Goal: Task Accomplishment & Management: Complete application form

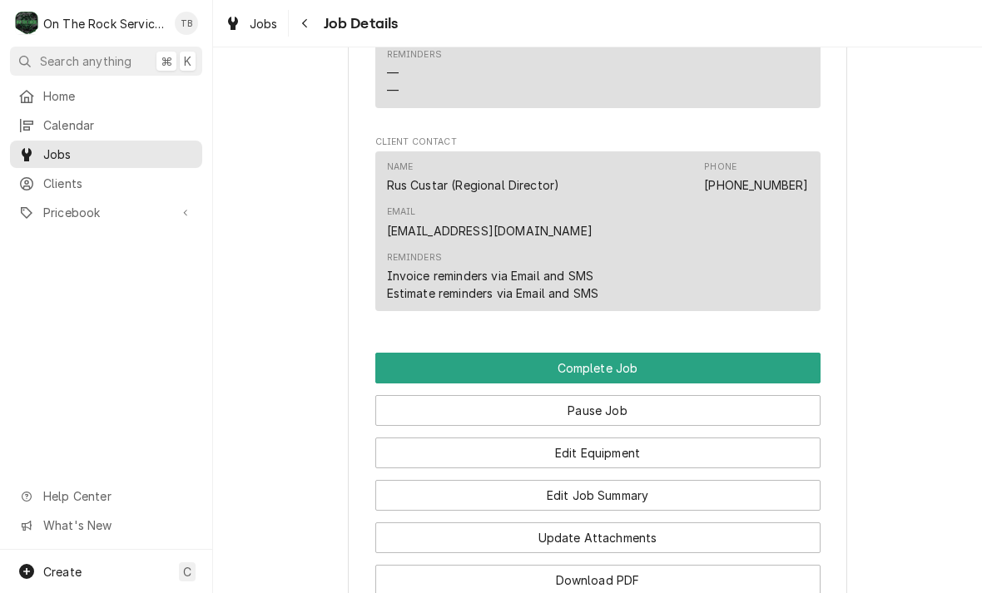
scroll to position [1559, 0]
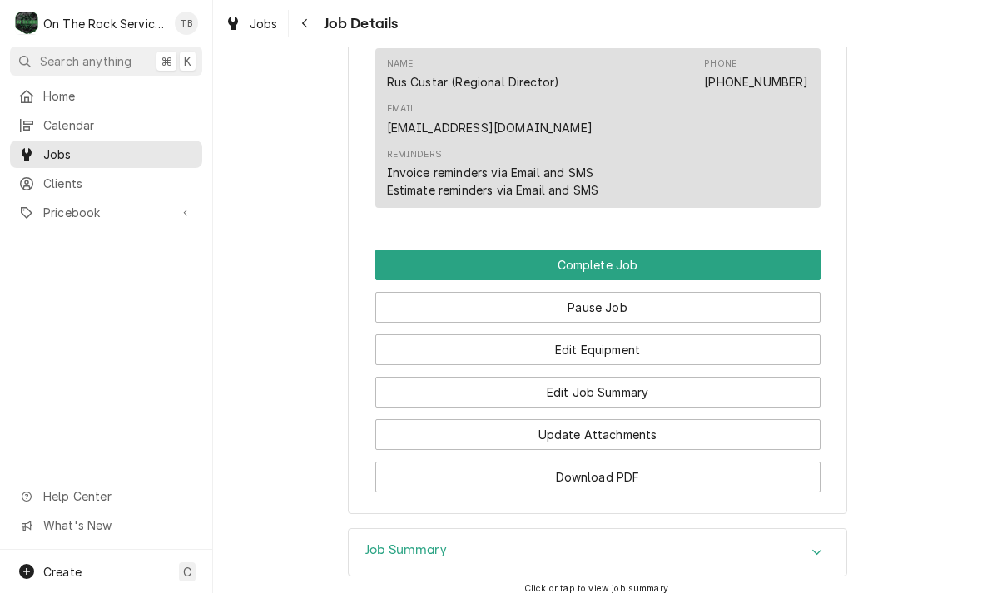
click at [618, 335] on button "Edit Equipment" at bounding box center [597, 350] width 445 height 31
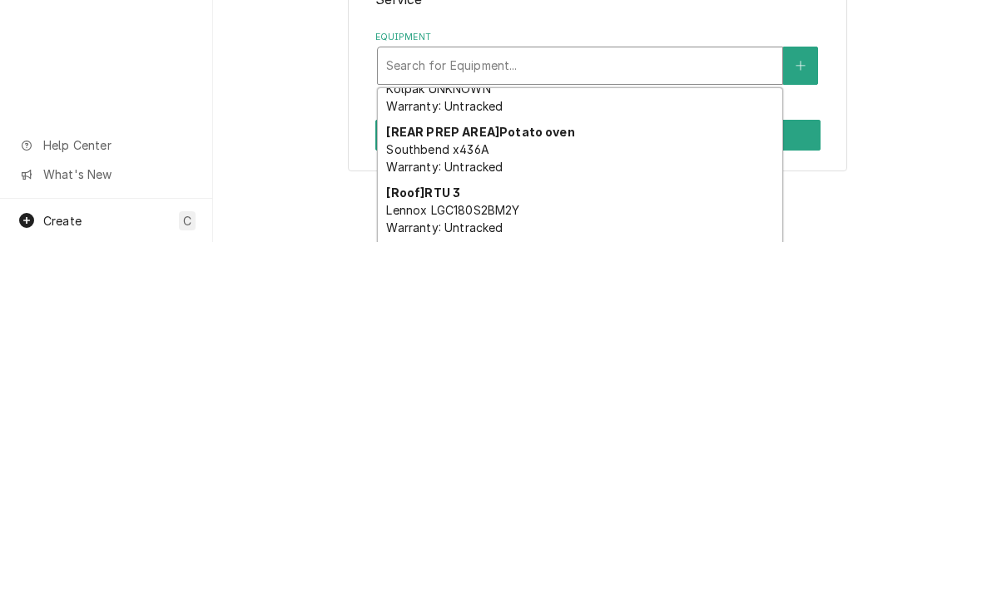
scroll to position [517, 0]
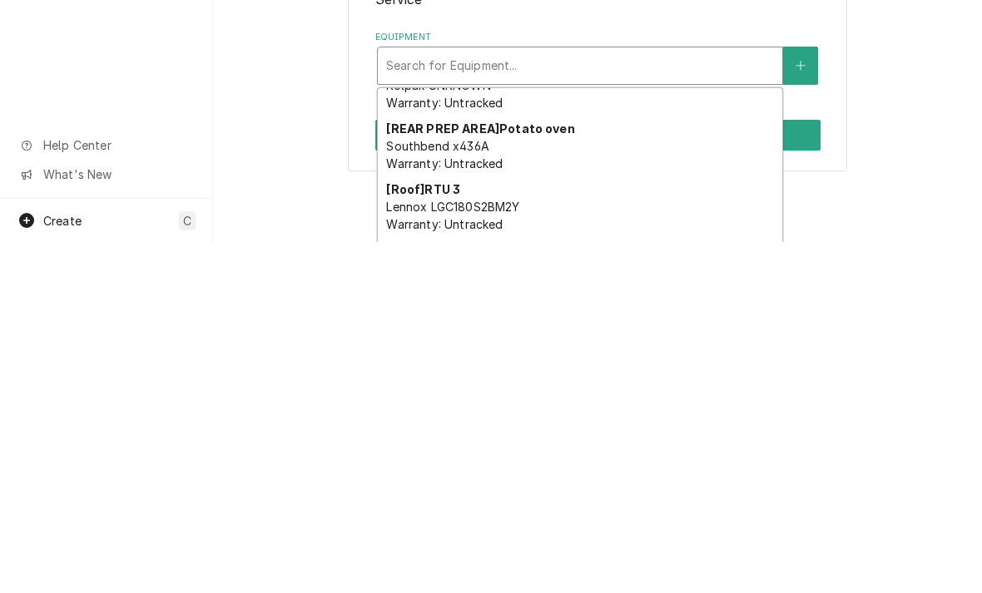
click at [667, 467] on div "[REAR PREP AREA] Potato oven Southbend x436A Warranty: Untracked" at bounding box center [580, 497] width 404 height 61
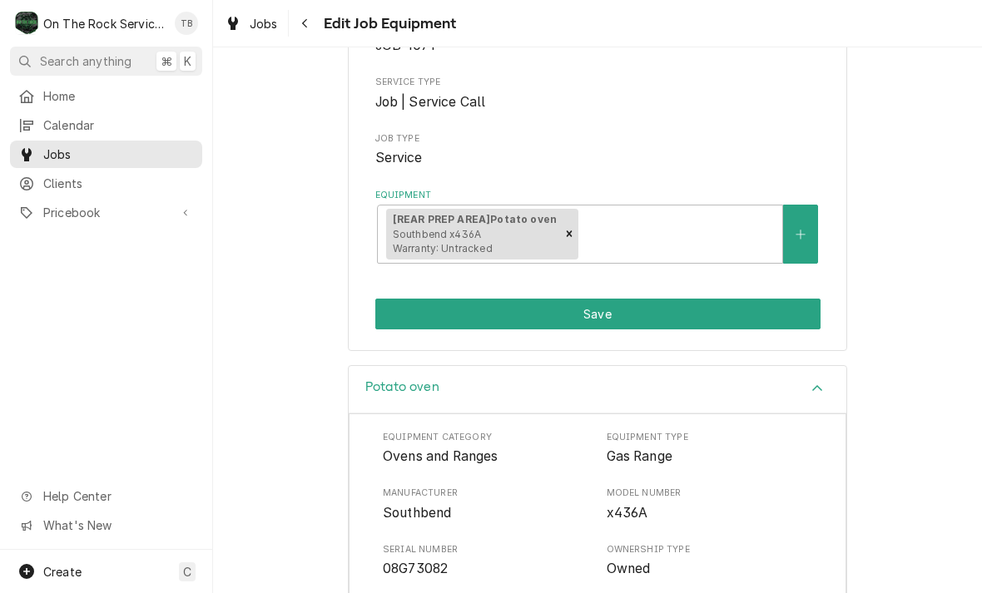
scroll to position [213, 0]
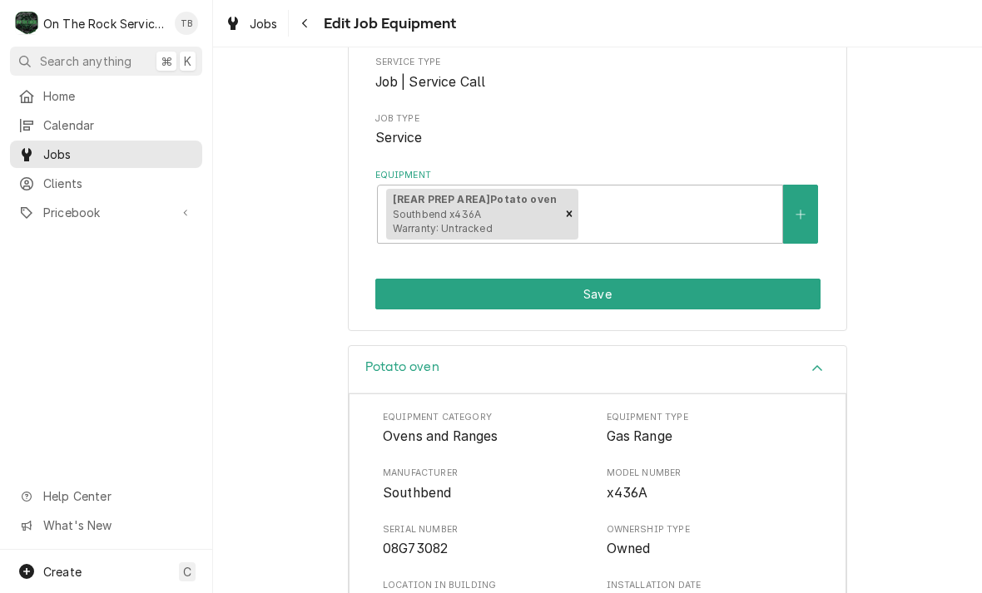
click at [789, 280] on button "Save" at bounding box center [597, 294] width 445 height 31
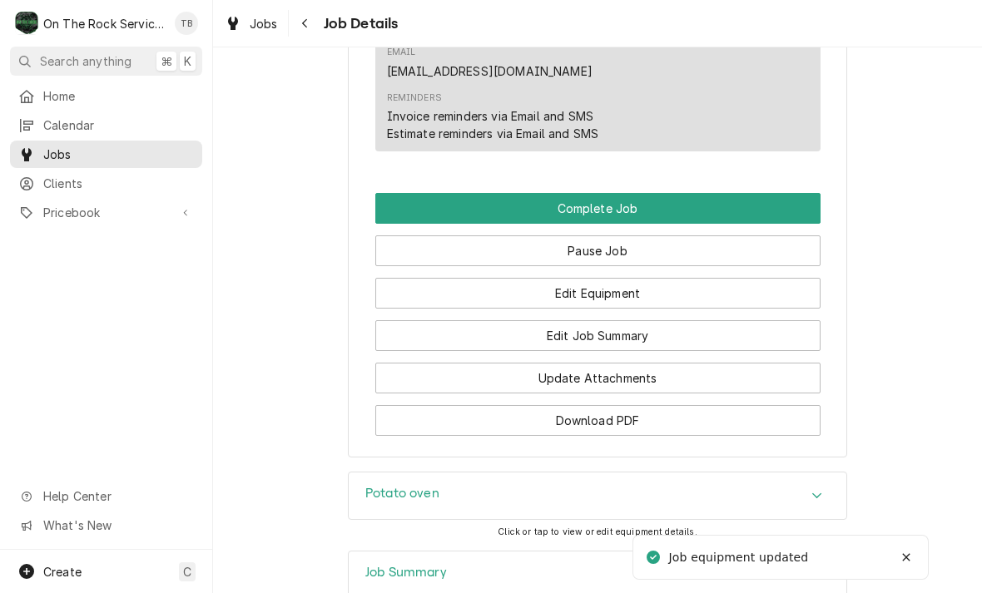
scroll to position [1611, 0]
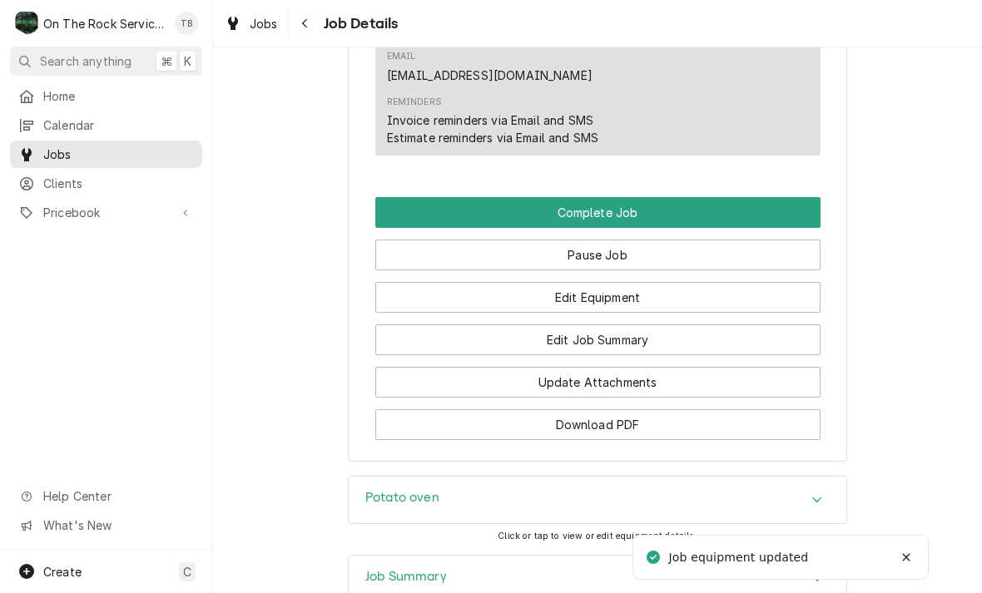
click at [618, 325] on button "Edit Job Summary" at bounding box center [597, 340] width 445 height 31
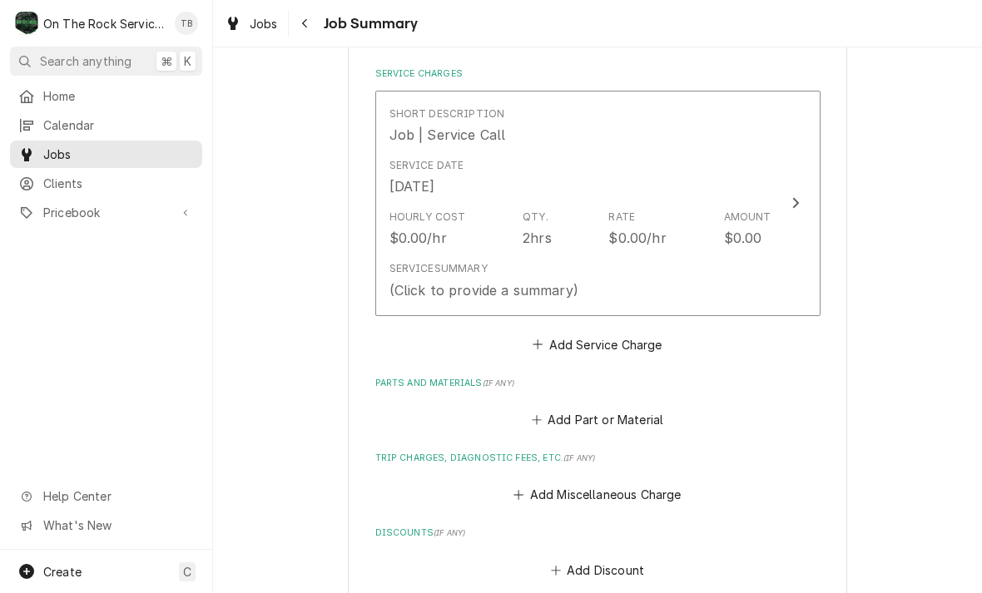
click at [612, 270] on div "Service Summary (Click to provide a summary)" at bounding box center [580, 281] width 382 height 52
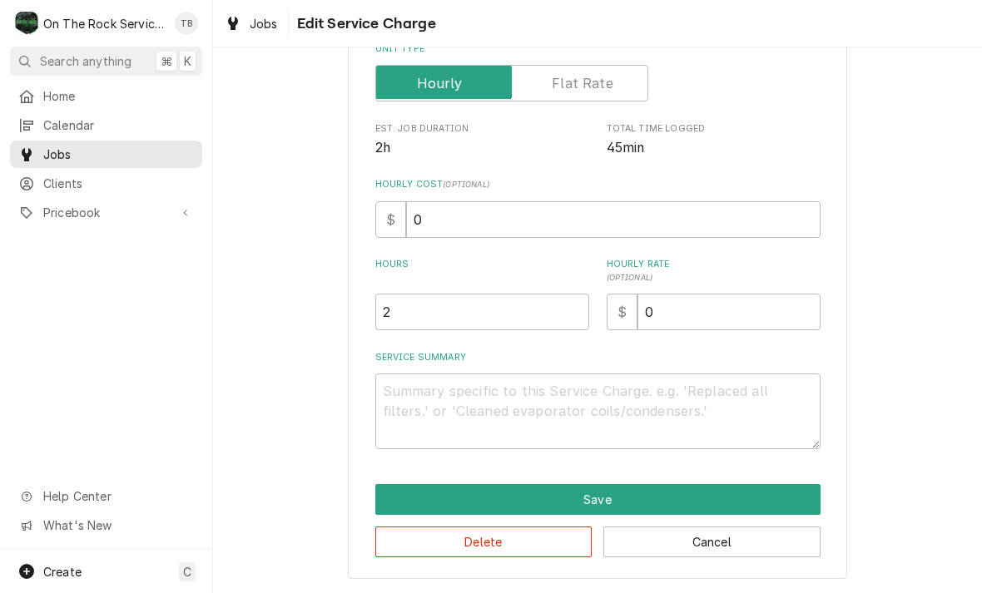
scroll to position [253, 0]
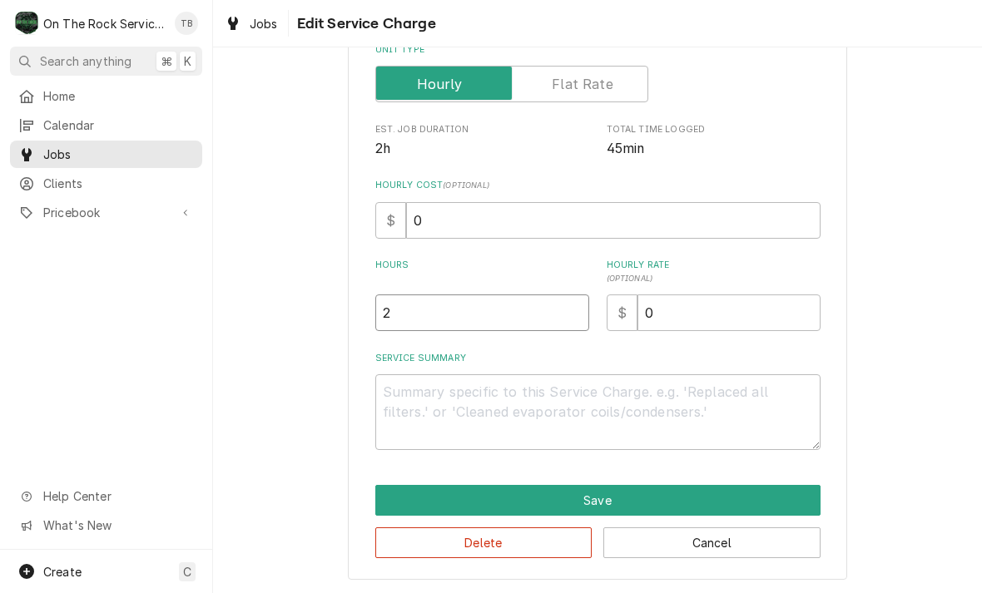
click at [442, 315] on input "2" at bounding box center [482, 313] width 214 height 37
type textarea "x"
type input "1"
click at [439, 403] on textarea "Service Summary" at bounding box center [597, 413] width 445 height 76
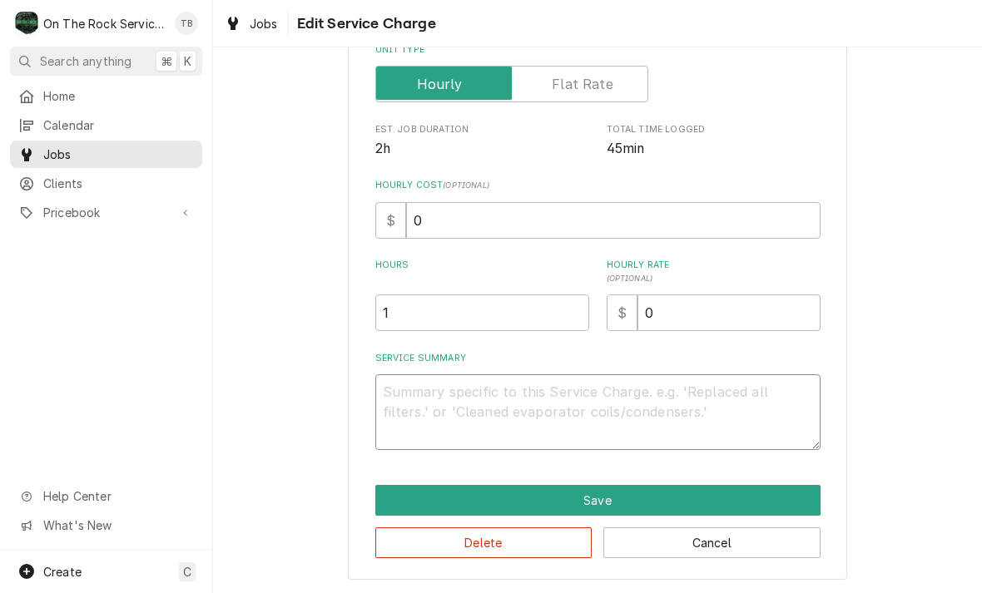
type textarea "x"
type textarea "9"
type textarea "x"
type textarea "9/"
type textarea "x"
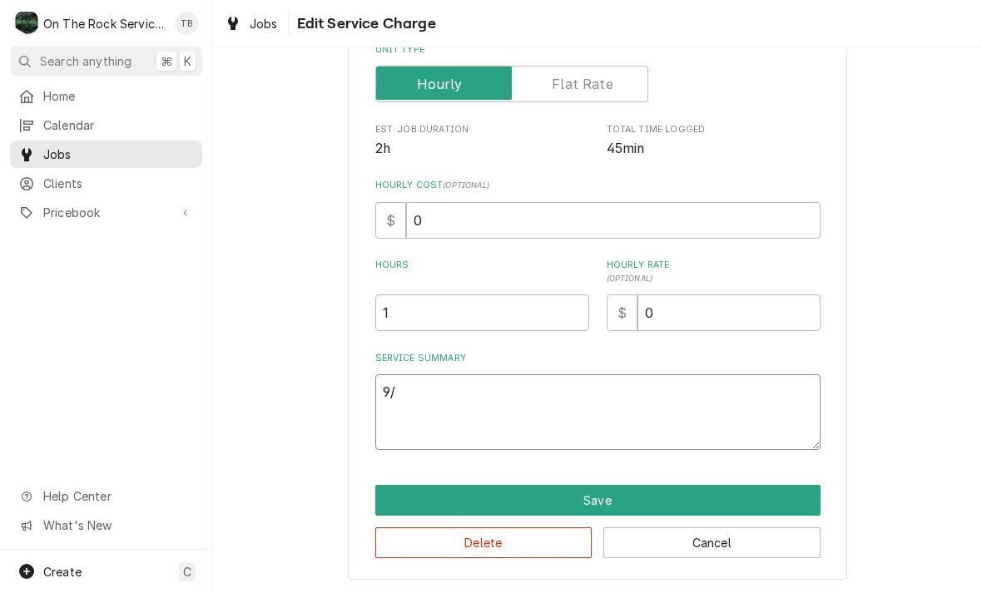
type textarea "9/1"
type textarea "x"
type textarea "9/12"
type textarea "x"
type textarea "9/12/"
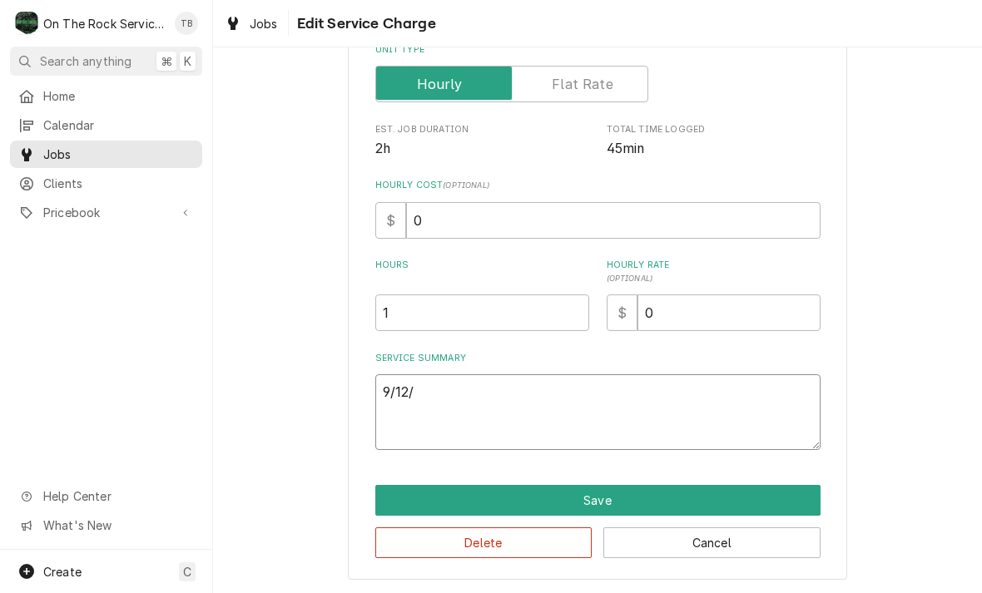
type textarea "x"
type textarea "9/12/2"
type textarea "x"
type textarea "9/12/25"
type textarea "x"
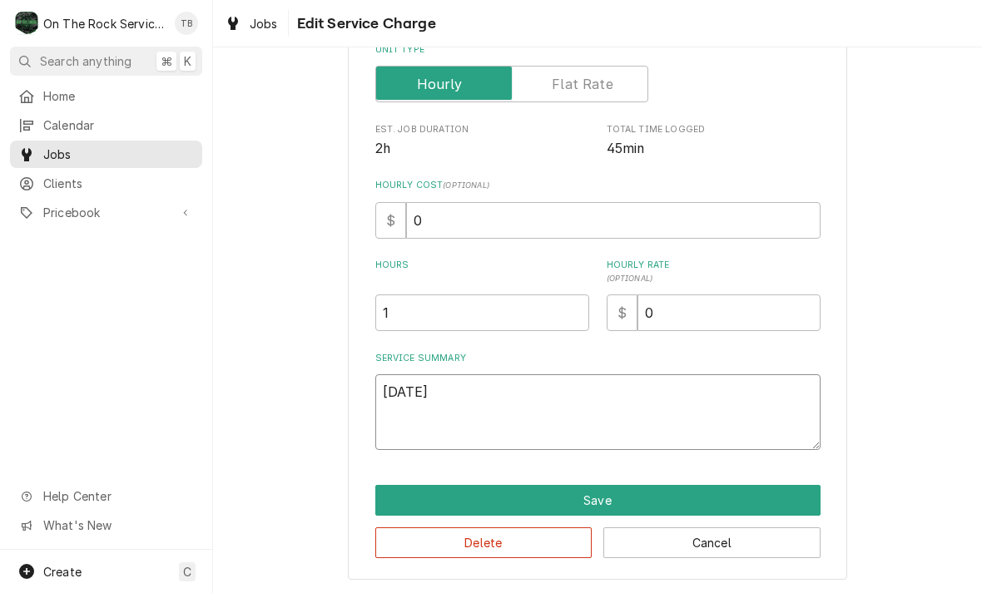
type textarea "9/12/25"
type textarea "x"
type textarea "9/12/25 T"
type textarea "x"
type textarea "9/12/25 TM"
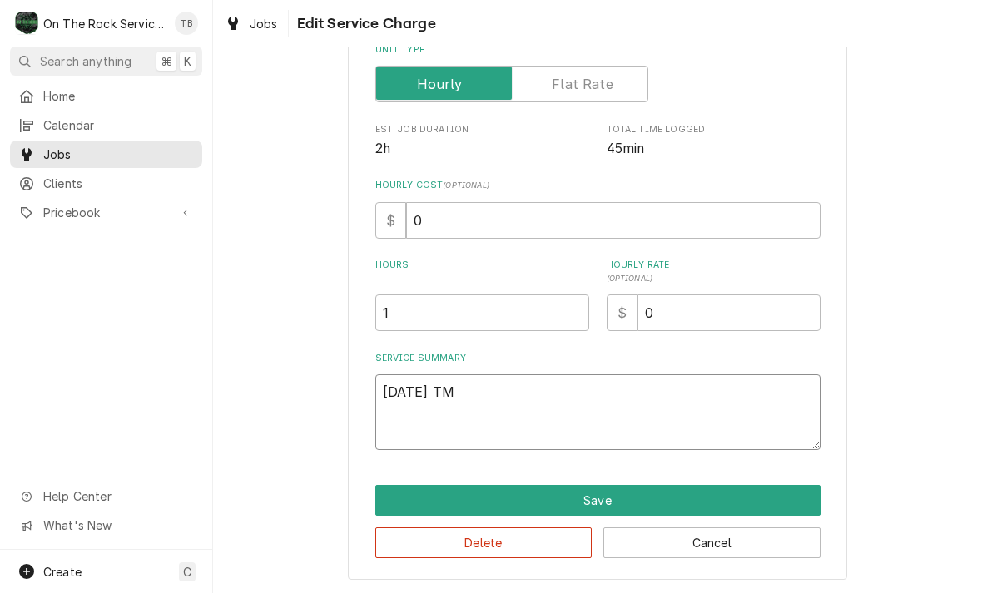
type textarea "x"
type textarea "9/12/25 TMB"
type textarea "x"
type textarea "9/12/25 TMB"
type textarea "x"
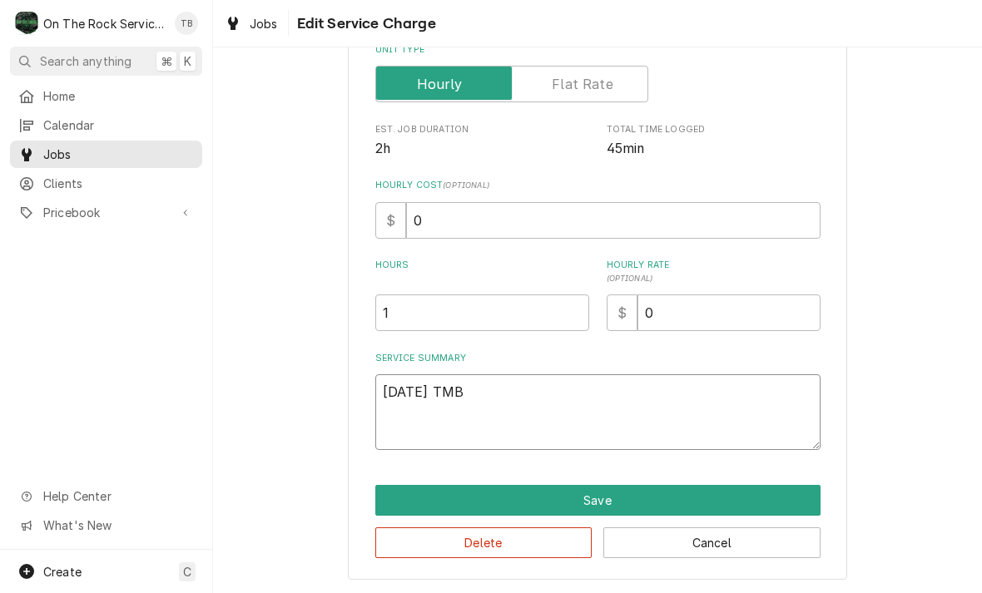
type textarea "9/12/25 TMB P"
type textarea "x"
type textarea "9/12/25 TMB PR"
type textarea "x"
type textarea "9/12/25 TMB PRO"
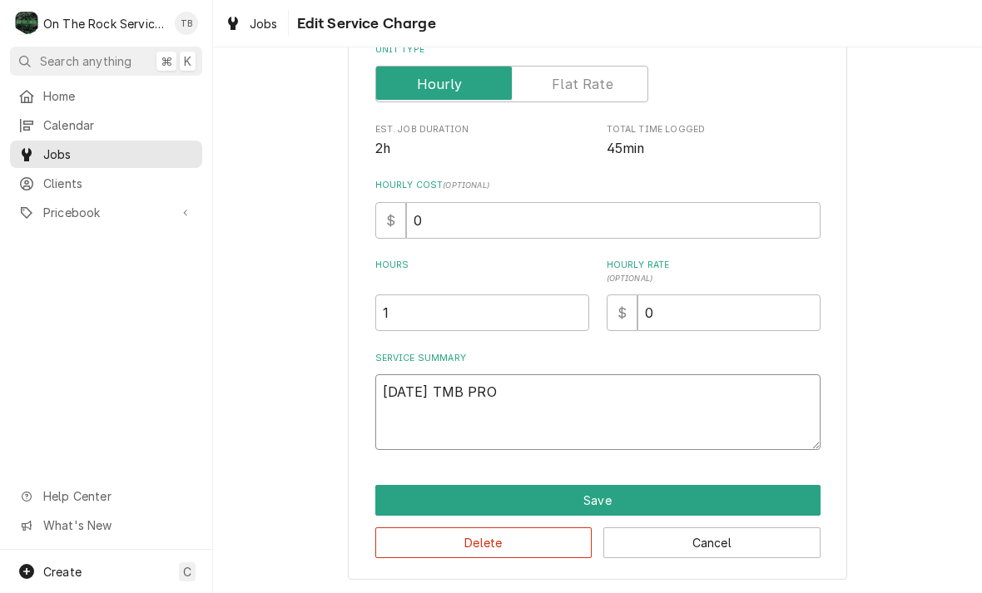
type textarea "x"
type textarea "9/12/25 TMB PROVI"
type textarea "x"
type textarea "9/12/25 TMB PROVID"
type textarea "x"
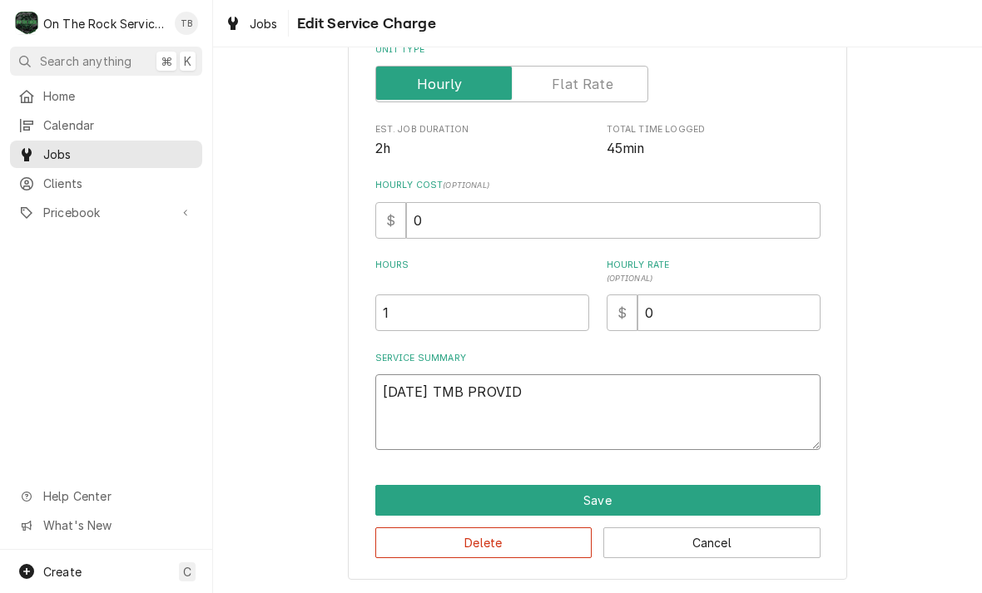
type textarea "9/12/25 TMB PROVIDE"
type textarea "x"
type textarea "9/12/25 TMB PROVIDE"
type textarea "x"
type textarea "9/12/25 TMB PROVIDE S"
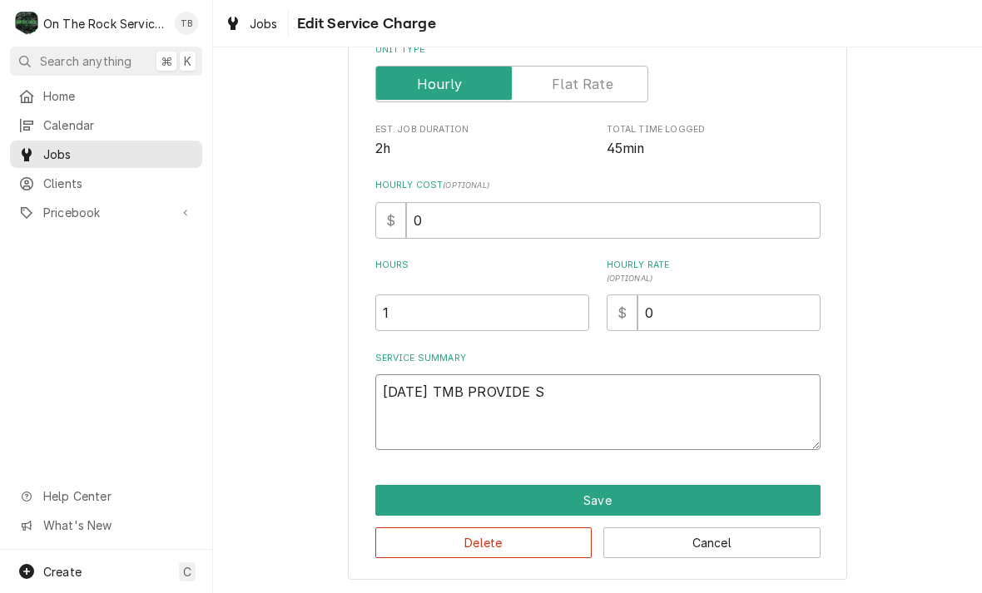
type textarea "x"
type textarea "9/12/25 TMB PROVIDE SE"
type textarea "x"
type textarea "9/12/25 TMB PROVIDE SER"
type textarea "x"
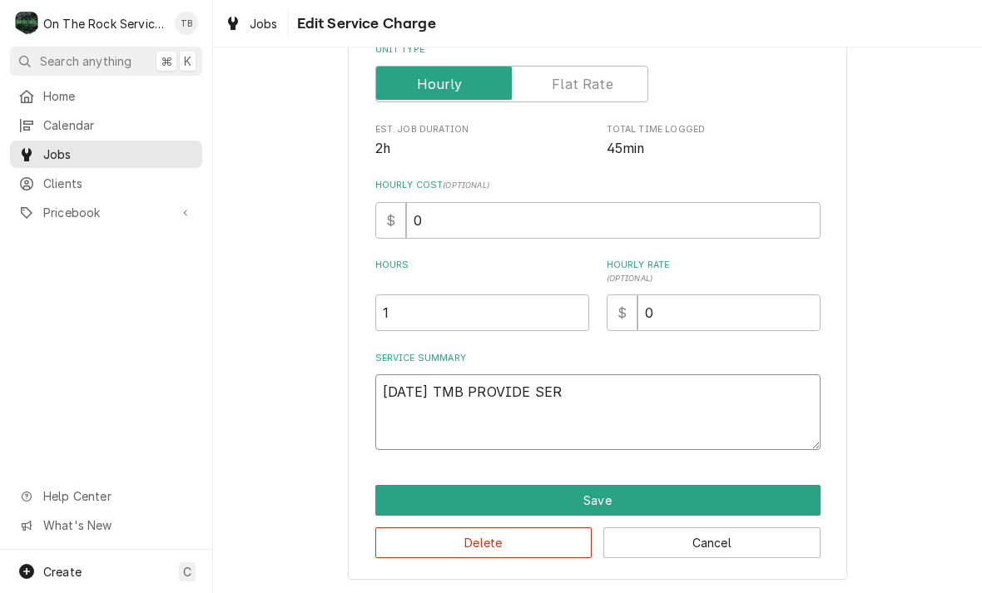
type textarea "9/12/25 TMB PROVIDE SERV"
type textarea "x"
type textarea "9/12/25 TMB PROVIDE SERVI"
type textarea "x"
type textarea "9/12/25 TMB PROVIDE SERVIC"
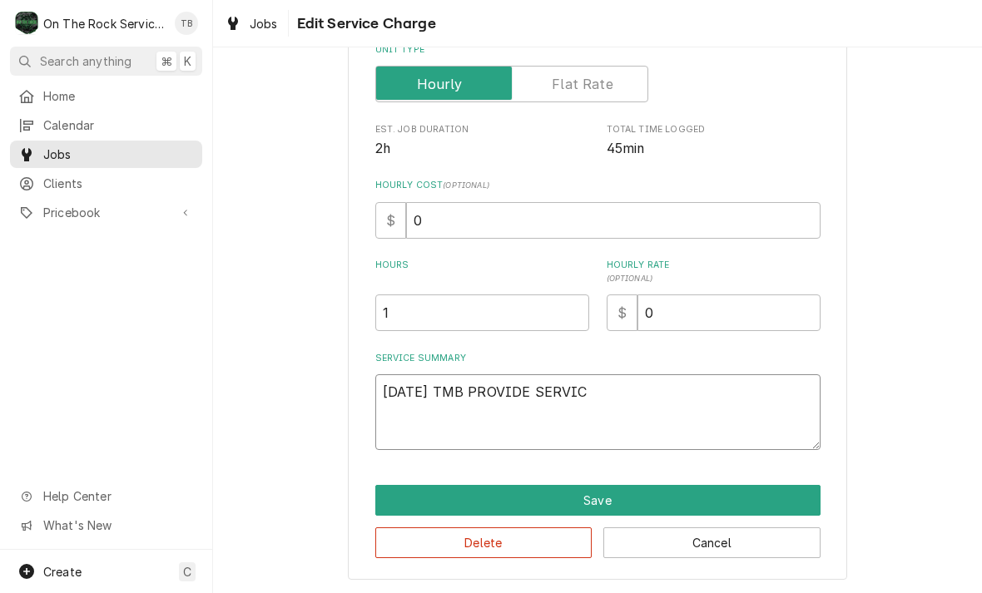
type textarea "x"
type textarea "9/12/25 TMB PROVIDE SERVICE"
type textarea "x"
type textarea "9/12/25 TMB PROVIDE SERVICE P"
type textarea "x"
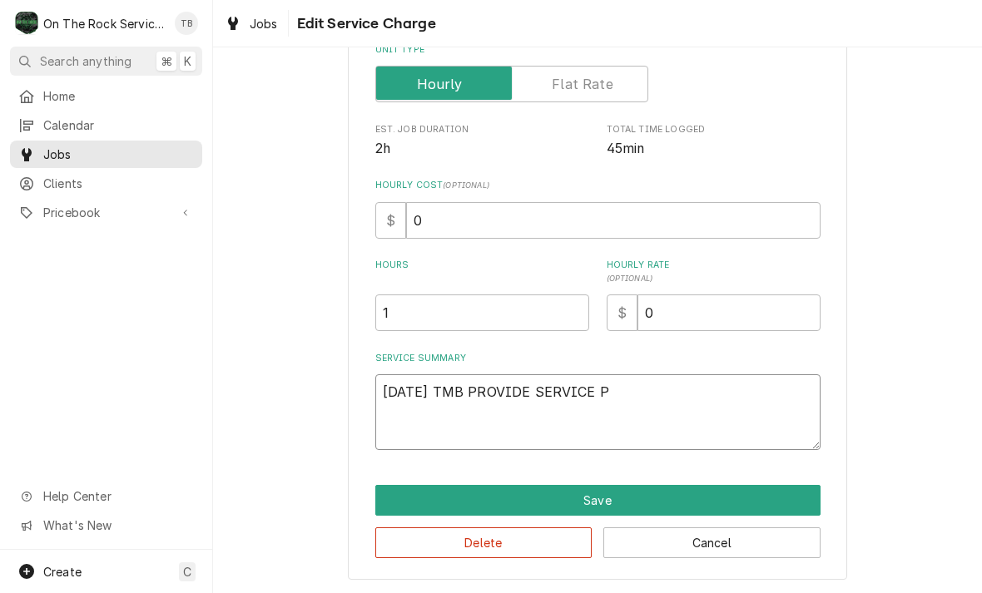
type textarea "9/12/25 TMB PROVIDE SERVICE PA"
type textarea "x"
type textarea "9/12/25 TMB PROVIDE SERVICE PAR"
type textarea "x"
type textarea "9/12/25 TMB PROVIDE SERVICE PART"
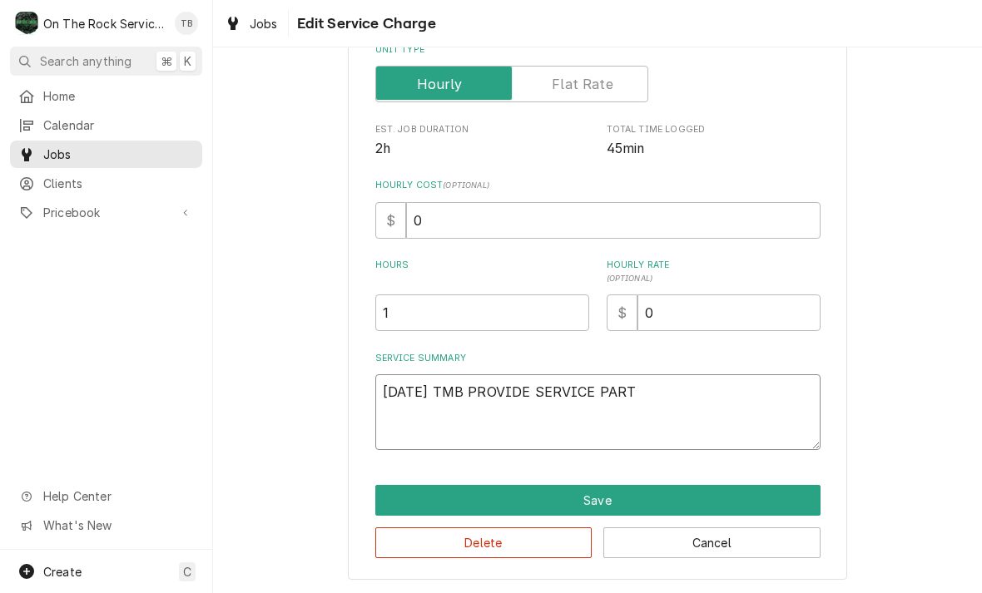
type textarea "x"
type textarea "9/12/25 TMB PROVIDE SERVICE PARTS"
type textarea "x"
type textarea "9/12/25 TMB PROVIDE SERVICE PARTS"
type textarea "x"
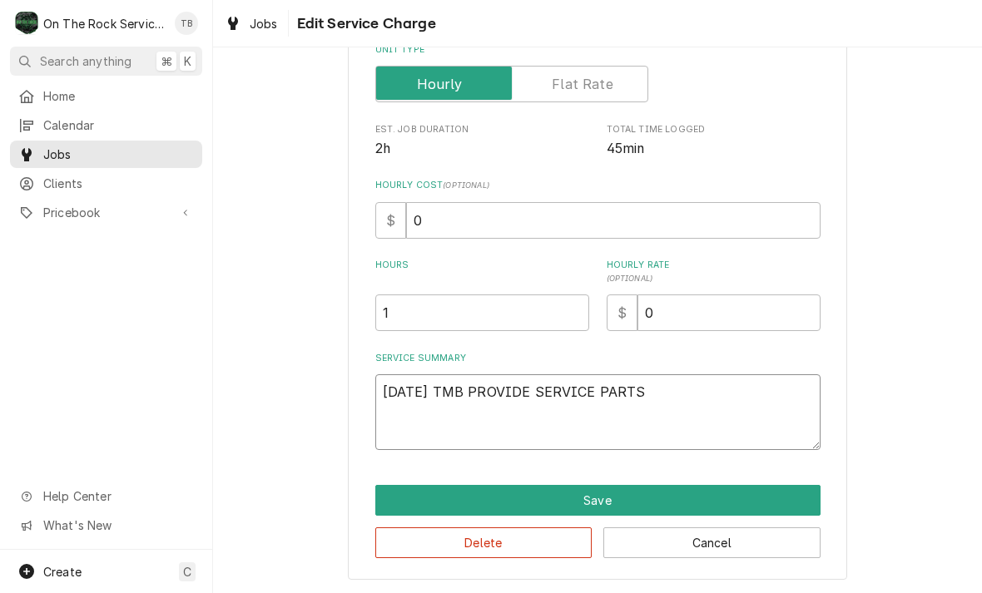
type textarea "9/12/25 TMB PROVIDE SERVICE PARTS A"
type textarea "x"
type textarea "9/12/25 TMB PROVIDE SERVICE PARTS AN"
type textarea "x"
type textarea "9/12/25 TMB PROVIDE SERVICE PARTS AND"
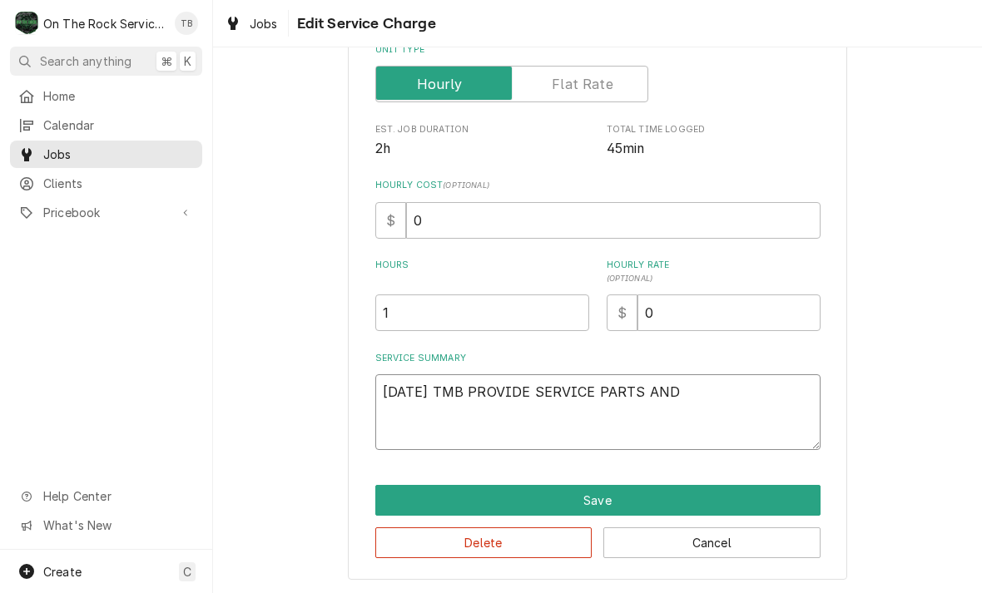
type textarea "x"
type textarea "9/12/25 TMB PROVIDE SERVICE PARTS AND L"
type textarea "x"
type textarea "9/12/25 TMB PROVIDE SERVICE PARTS AND LA"
type textarea "x"
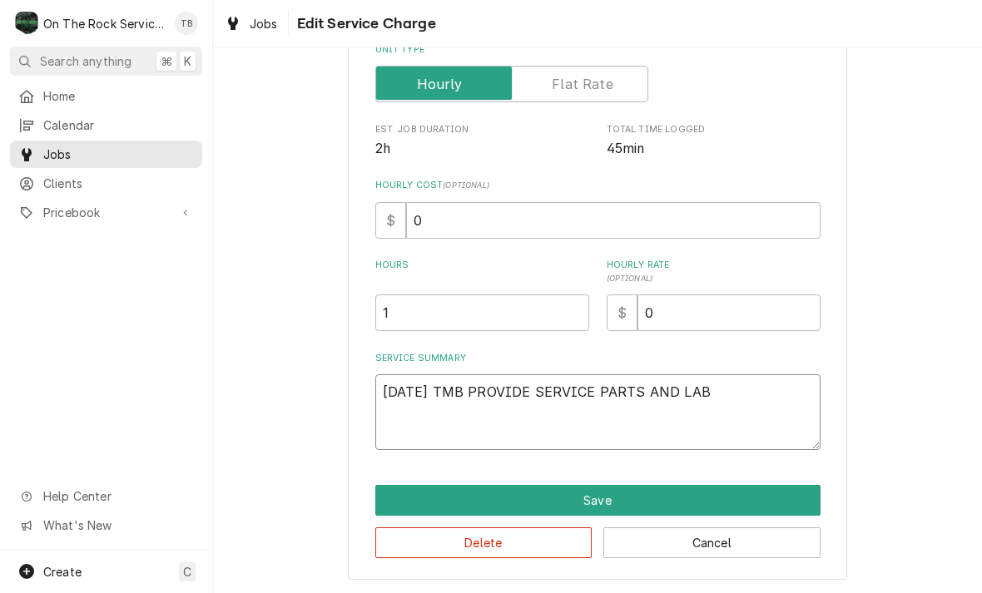
type textarea "9/12/25 TMB PROVIDE SERVICE PARTS AND LABO"
type textarea "x"
type textarea "9/12/25 TMB PROVIDE SERVICE PARTS AND LABOR"
type textarea "x"
type textarea "9/12/25 TMB PROVIDE SERVICE PARTS AND LABOR"
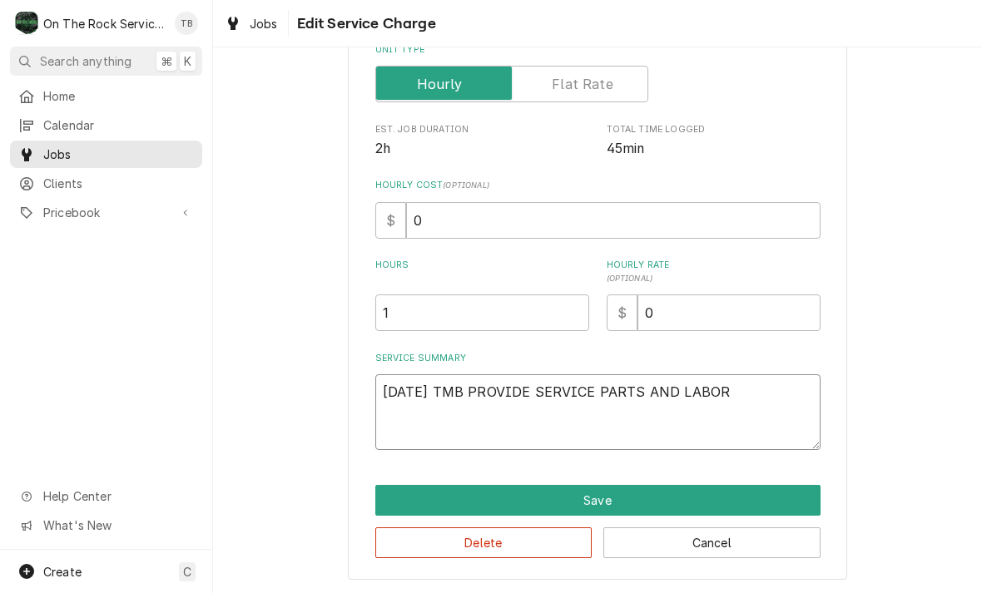
type textarea "x"
type textarea "9/12/25 TMB PROVIDE SERVICE PARTS AND LABOR T"
type textarea "x"
type textarea "9/12/25 TMB PROVIDE SERVICE PARTS AND LABOR TO"
type textarea "x"
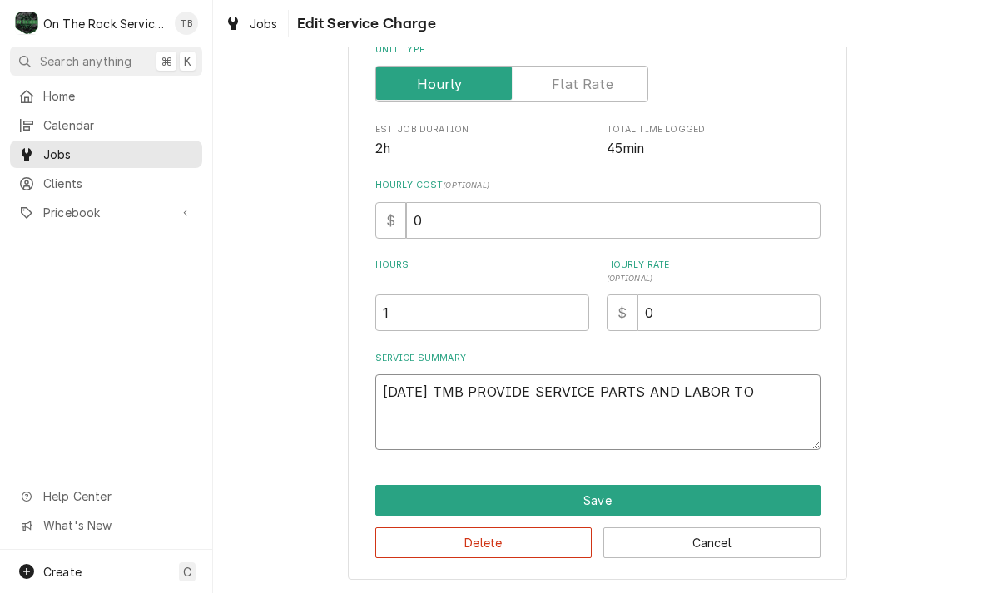
type textarea "9/12/25 TMB PROVIDE SERVICE PARTS AND LABOR TO D"
type textarea "x"
type textarea "9/12/25 TMB PROVIDE SERVICE PARTS AND LABOR TO DE"
type textarea "x"
type textarea "9/12/25 TMB PROVIDE SERVICE PARTS AND LABOR TO DET"
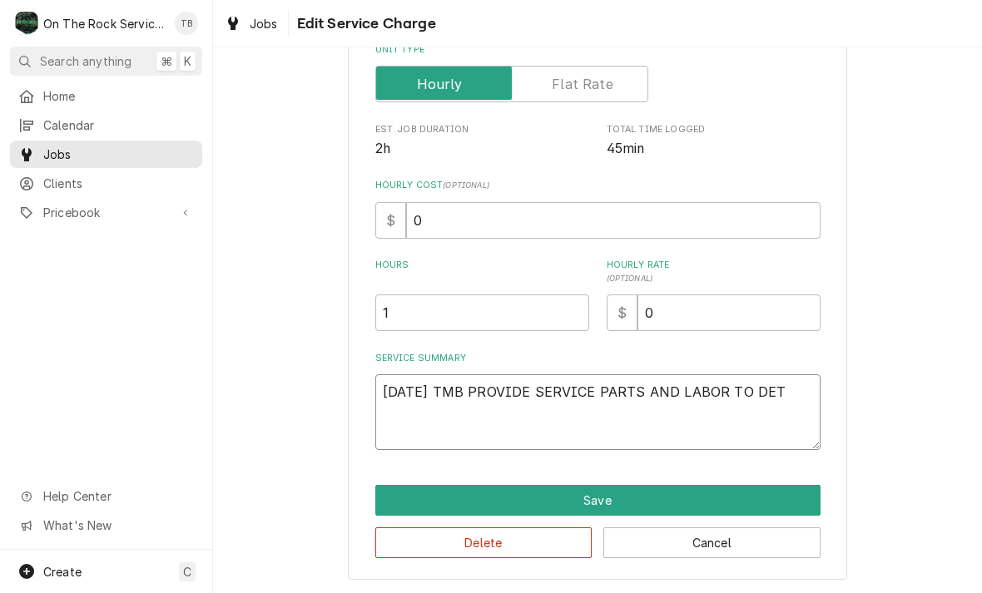
type textarea "x"
type textarea "9/12/25 TMB PROVIDE SERVICE PARTS AND LABOR TO DETE"
type textarea "x"
type textarea "9/12/25 TMB PROVIDE SERVICE PARTS AND LABOR TO DETER"
type textarea "x"
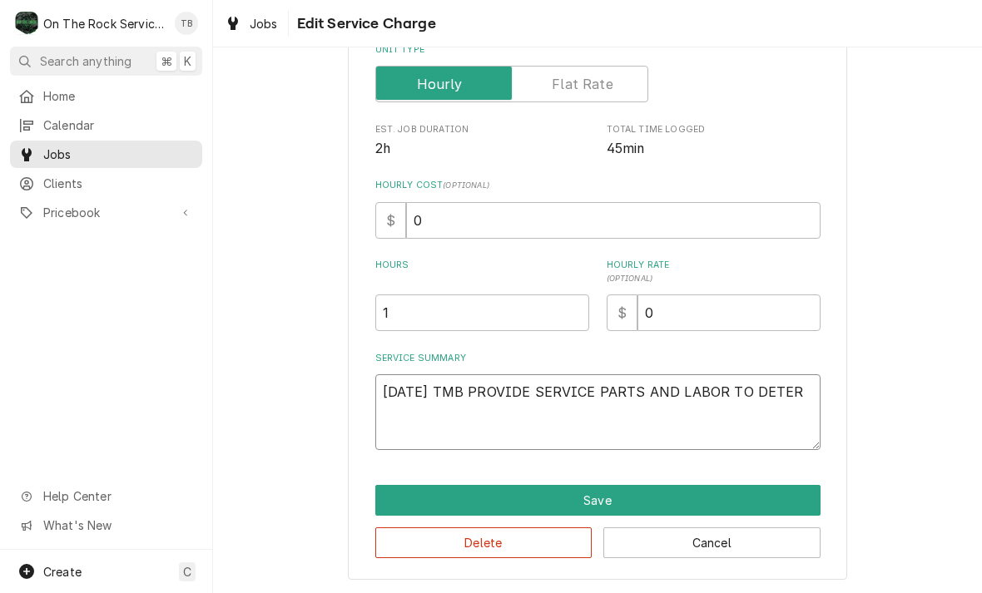
type textarea "9/12/25 TMB PROVIDE SERVICE PARTS AND LABOR TO DETERM"
type textarea "x"
type textarea "9/12/25 TMB PROVIDE SERVICE PARTS AND LABOR TO DETERMIN"
type textarea "x"
type textarea "9/12/25 TMB PROVIDE SERVICE PARTS AND LABOR TO DETERMINE"
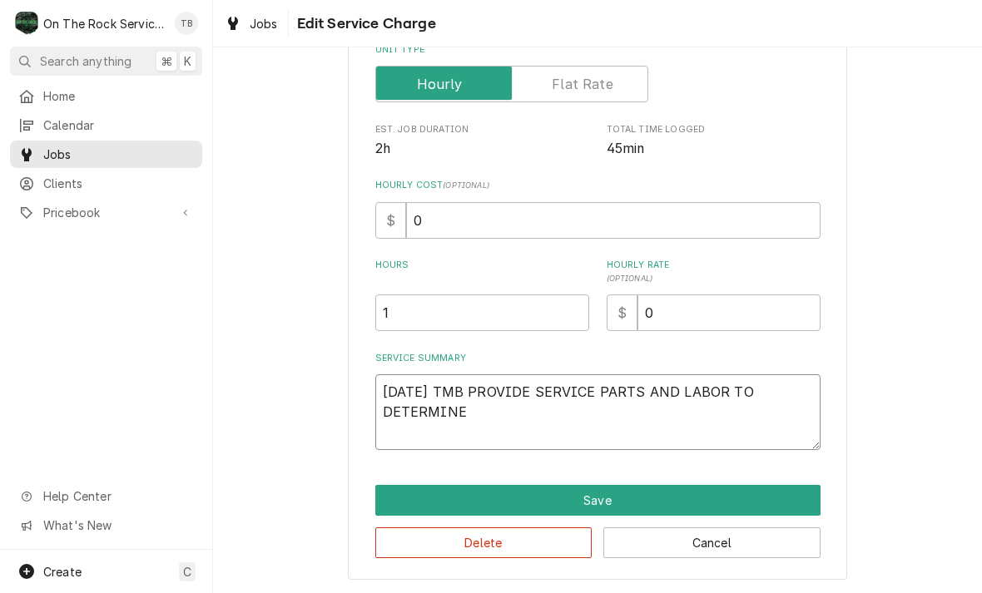
type textarea "x"
type textarea "9/12/25 TMB PROVIDE SERVICE PARTS AND LABOR TO DETERMINE"
type textarea "x"
type textarea "9/12/25 TMB PROVIDE SERVICE PARTS AND LABOR TO DETERMINE T"
type textarea "x"
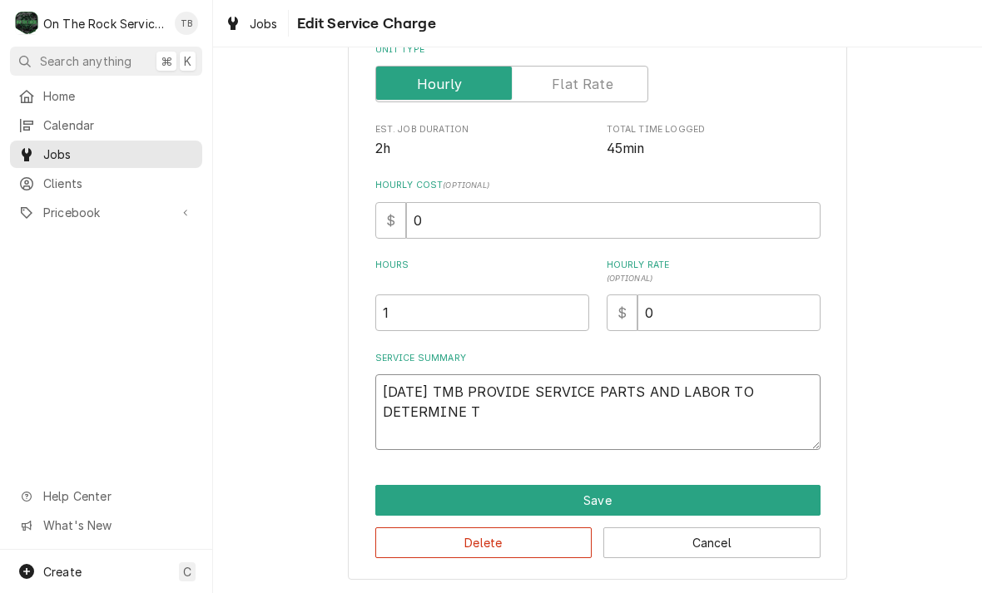
type textarea "9/12/25 TMB PROVIDE SERVICE PARTS AND LABOR TO DETERMINE TH"
type textarea "x"
type textarea "9/12/25 TMB PROVIDE SERVICE PARTS AND LABOR TO DETERMINE THA"
type textarea "x"
type textarea "9/12/25 TMB PROVIDE SERVICE PARTS AND LABOR TO DETERMINE THAT"
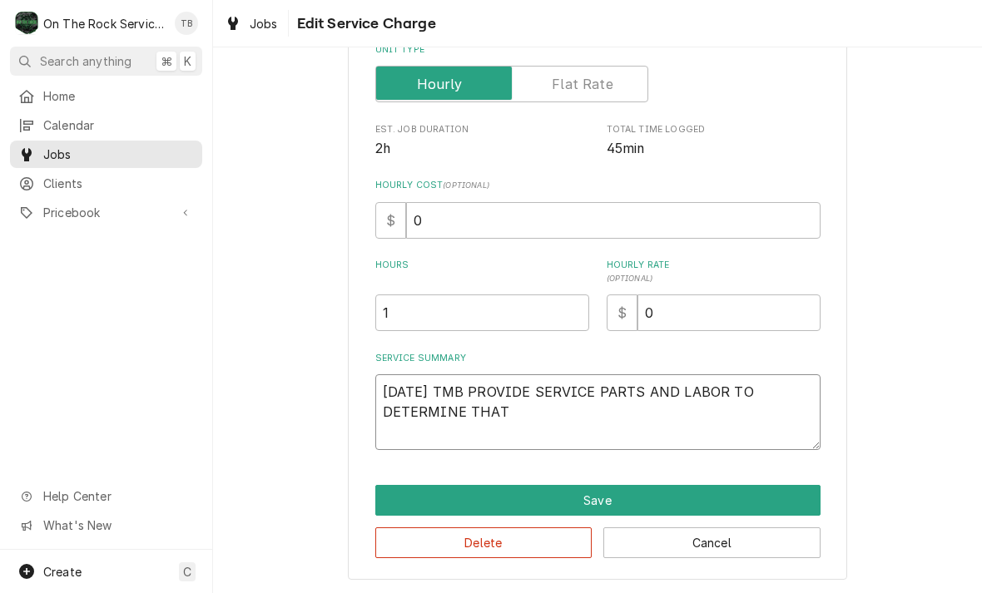
type textarea "x"
type textarea "9/12/25 TMB PROVIDE SERVICE PARTS AND LABOR TO DETERMINE THAT"
type textarea "x"
type textarea "9/12/25 TMB PROVIDE SERVICE PARTS AND LABOR TO DETERMINE THAT O"
type textarea "x"
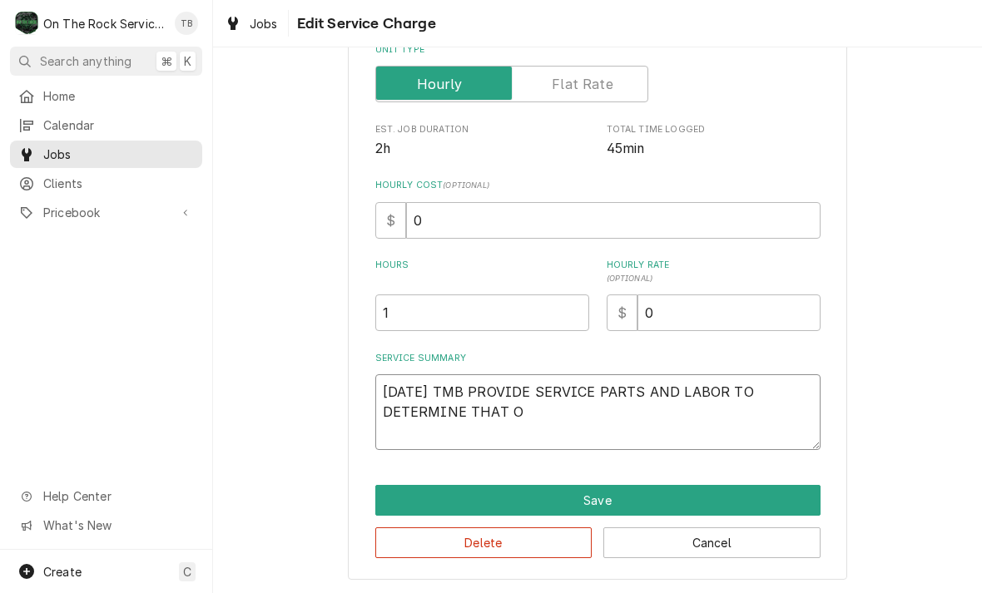
type textarea "9/12/25 TMB PROVIDE SERVICE PARTS AND LABOR TO DETERMINE THAT ON"
type textarea "x"
type textarea "9/12/25 TMB PROVIDE SERVICE PARTS AND LABOR TO DETERMINE THAT ON"
type textarea "x"
type textarea "9/12/25 TMB PROVIDE SERVICE PARTS AND LABOR TO DETERMINE THAT ON L"
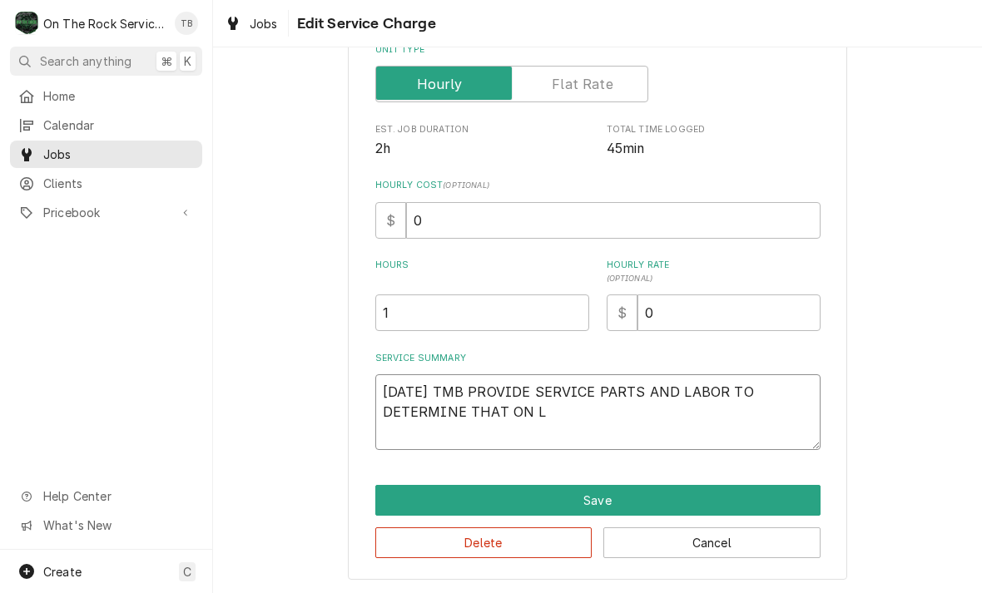
type textarea "x"
type textarea "9/12/25 TMB PROVIDE SERVICE PARTS AND LABOR TO DETERMINE THAT ON"
type textarea "x"
type textarea "9/12/25 TMB PROVIDE SERVICE PARTS AND LABOR TO DETERMINE THAT ON P"
type textarea "x"
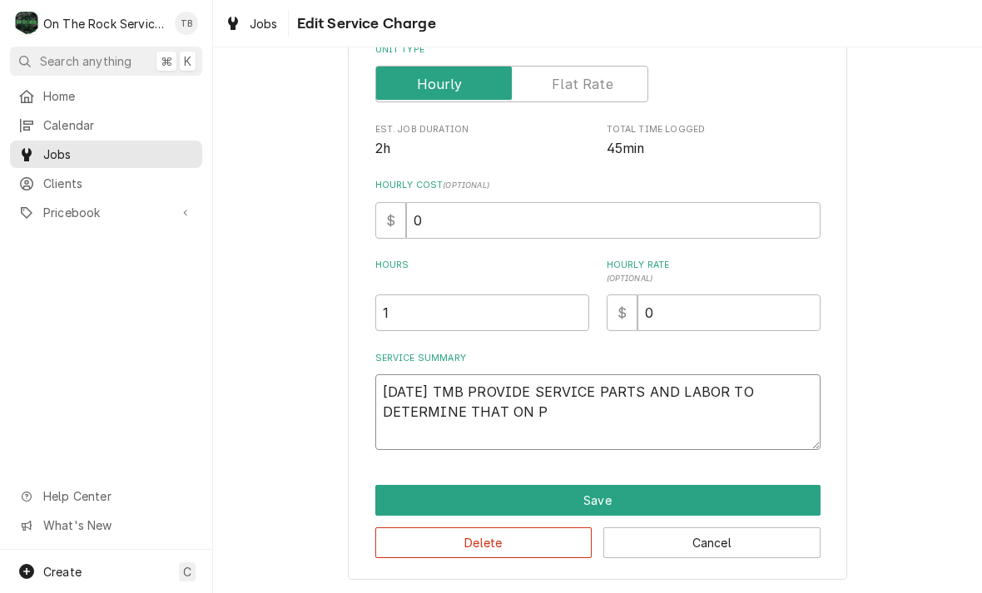
type textarea "9/12/25 TMB PROVIDE SERVICE PARTS AND LABOR TO DETERMINE THAT ON PO"
type textarea "x"
type textarea "9/12/25 TMB PROVIDE SERVICE PARTS AND LABOR TO DETERMINE THAT ON POT"
type textarea "x"
type textarea "9/12/25 TMB PROVIDE SERVICE PARTS AND LABOR TO DETERMINE THAT ON POTA"
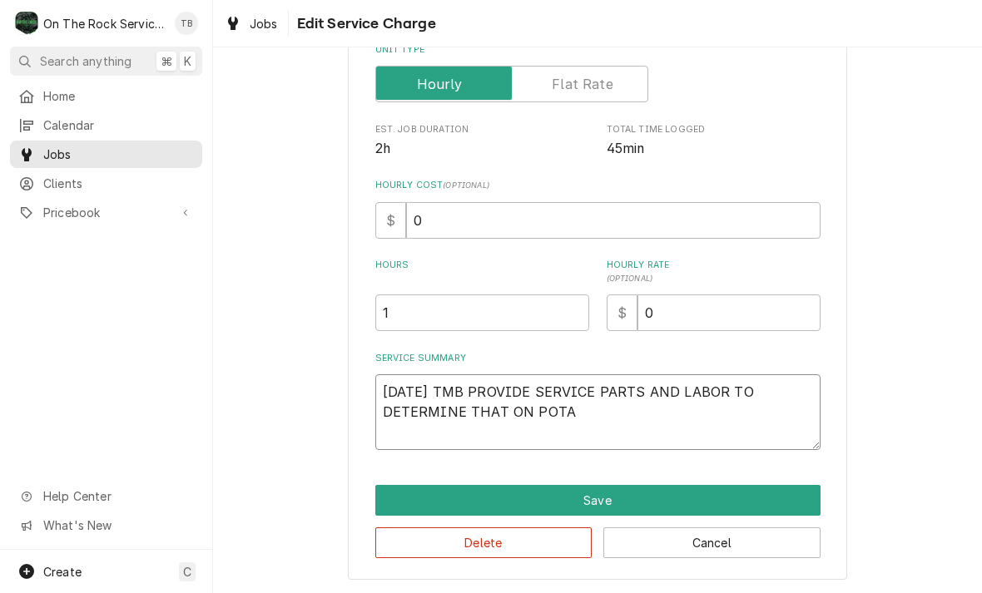
type textarea "x"
type textarea "9/12/25 TMB PROVIDE SERVICE PARTS AND LABOR TO DETERMINE THAT ON POTAT"
type textarea "x"
type textarea "9/12/25 TMB PROVIDE SERVICE PARTS AND LABOR TO DETERMINE THAT ON POTATO"
type textarea "x"
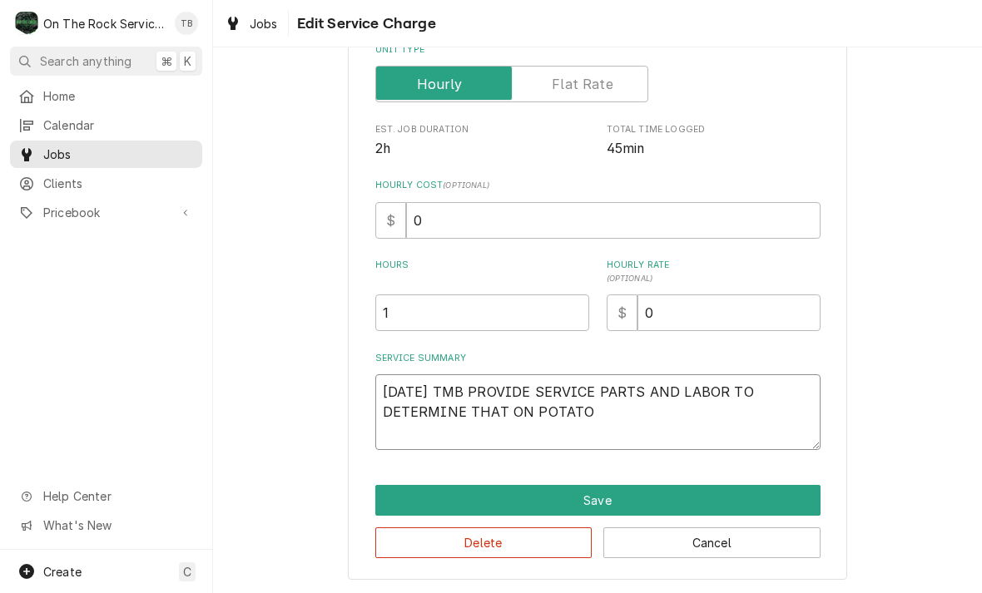
type textarea "9/12/25 TMB PROVIDE SERVICE PARTS AND LABOR TO DETERMINE THAT ON POTATOE"
type textarea "x"
type textarea "9/12/25 TMB PROVIDE SERVICE PARTS AND LABOR TO DETERMINE THAT ON POTATOE"
type textarea "x"
type textarea "9/12/25 TMB PROVIDE SERVICE PARTS AND LABOR TO DETERMINE THAT ON POTATOE O"
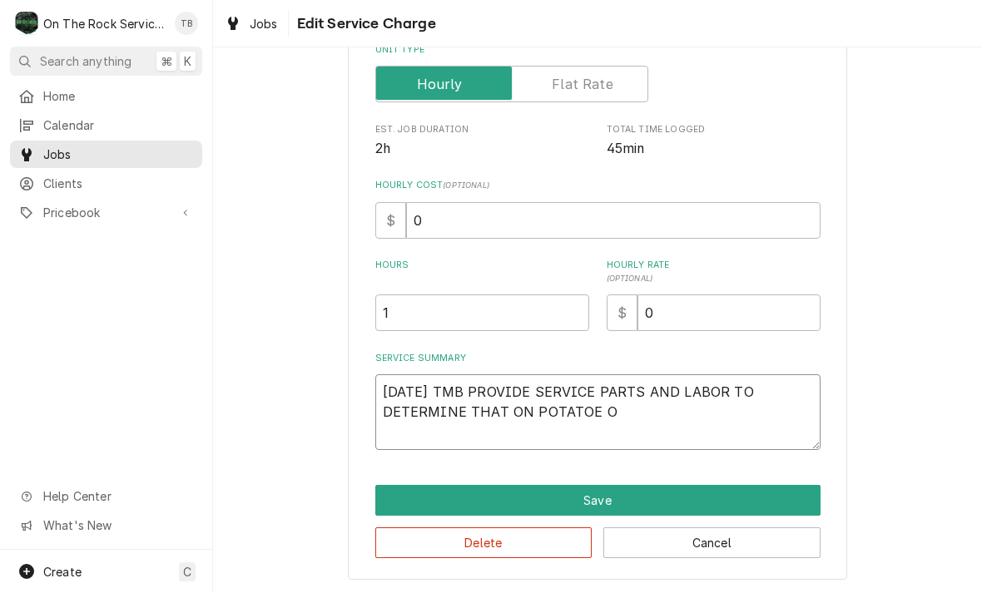
type textarea "x"
type textarea "9/12/25 TMB PROVIDE SERVICE PARTS AND LABOR TO DETERMINE THAT ON POTATOE OV"
type textarea "x"
type textarea "9/12/25 TMB PROVIDE SERVICE PARTS AND LABOR TO DETERMINE THAT ON POTATOE OVE"
type textarea "x"
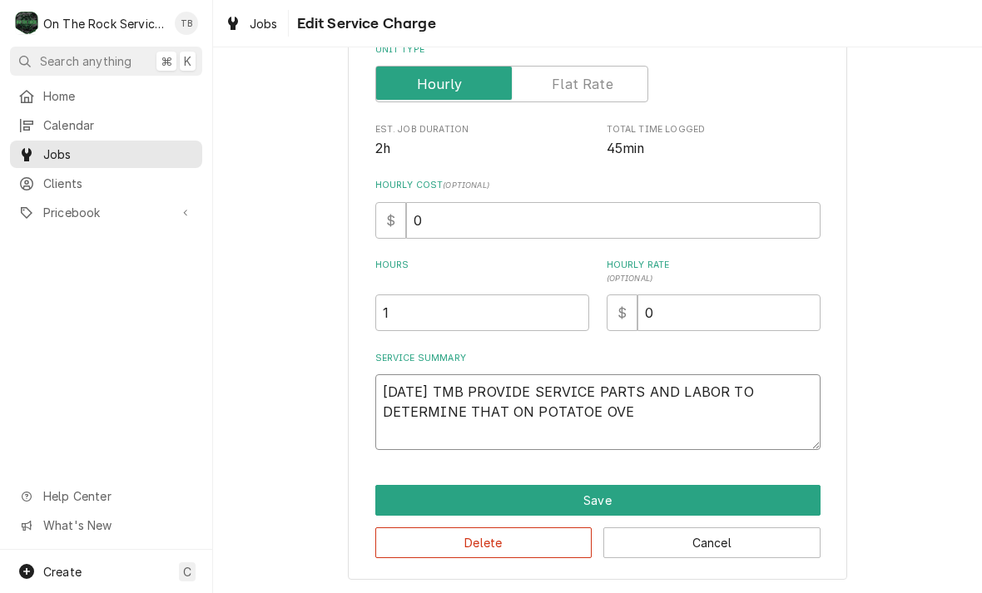
type textarea "9/12/25 TMB PROVIDE SERVICE PARTS AND LABOR TO DETERMINE THAT ON POTATOE OVEN"
type textarea "x"
type textarea "9/12/25 TMB PROVIDE SERVICE PARTS AND LABOR TO DETERMINE THAT ON POTATOE OVEN"
type textarea "x"
type textarea "9/12/25 TMB PROVIDE SERVICE PARTS AND LABOR TO DETERMINE THAT ON POTATOE OVEN IN"
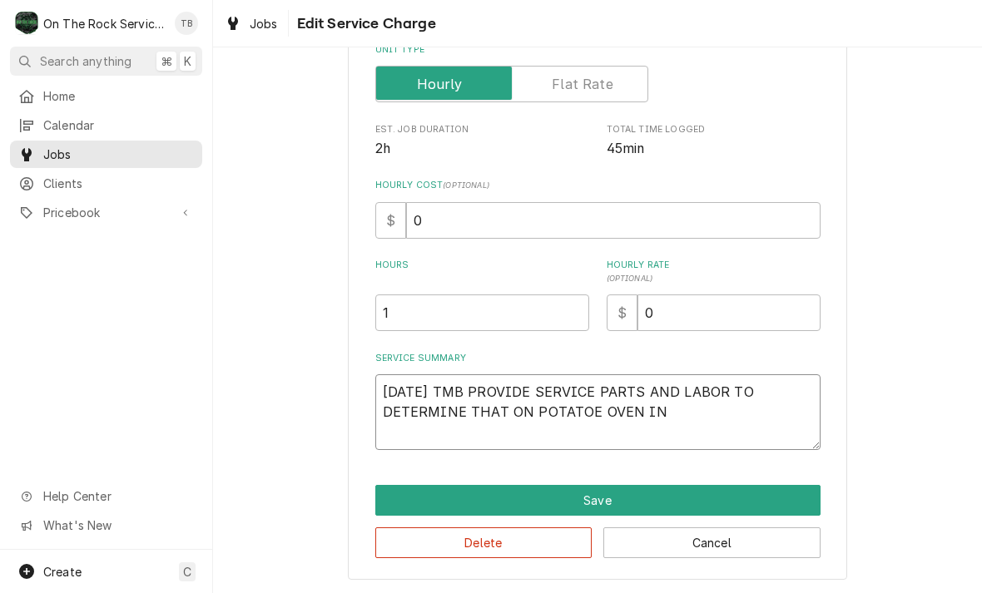
type textarea "x"
type textarea "9/12/25 TMB PROVIDE SERVICE PARTS AND LABOR TO DETERMINE THAT ON POTATOE OVEN IN"
type textarea "x"
type textarea "9/12/25 TMB PROVIDE SERVICE PARTS AND LABOR TO DETERMINE THAT ON POTATOE OVEN I…"
type textarea "x"
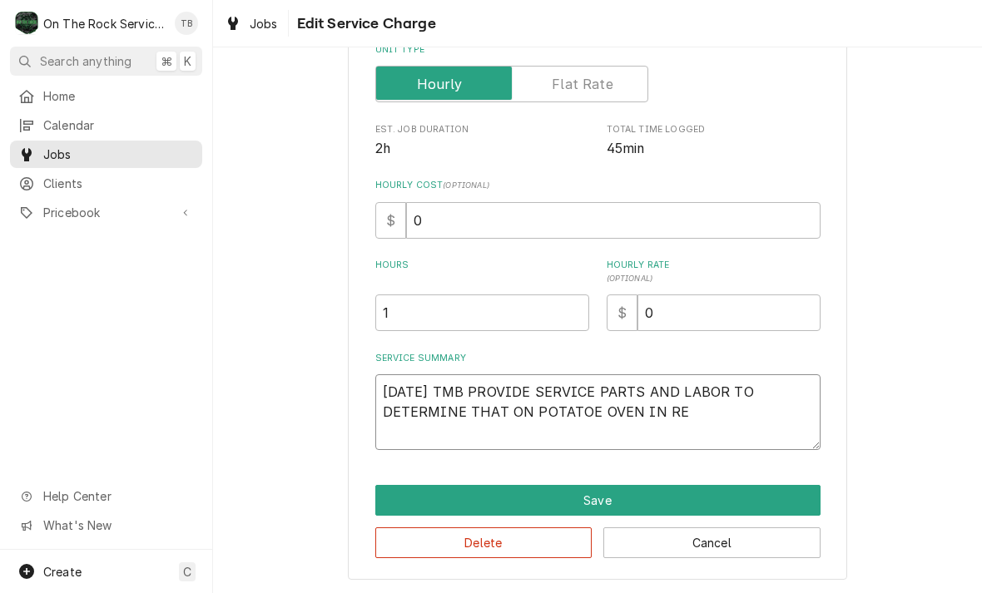
type textarea "9/12/25 TMB PROVIDE SERVICE PARTS AND LABOR TO DETERMINE THAT ON POTATOE OVEN I…"
type textarea "x"
type textarea "9/12/25 TMB PROVIDE SERVICE PARTS AND LABOR TO DETERMINE THAT ON POTATOE OVEN I…"
type textarea "x"
type textarea "9/12/25 TMB PROVIDE SERVICE PARTS AND LABOR TO DETERMINE THAT ON POTATOE OVEN I…"
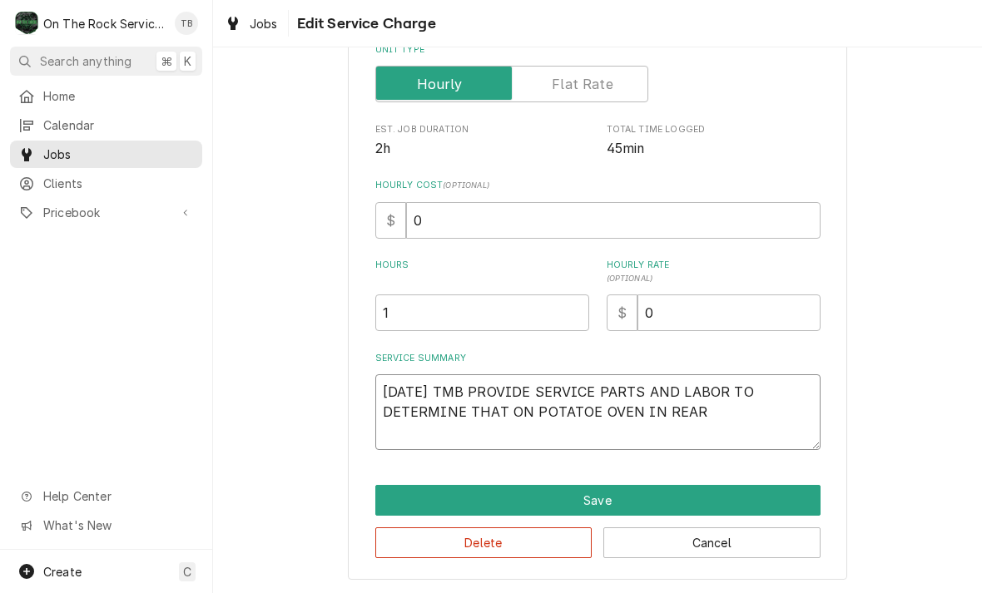
type textarea "x"
type textarea "9/12/25 TMB PROVIDE SERVICE PARTS AND LABOR TO DETERMINE THAT ON POTATOE OVEN I…"
type textarea "x"
type textarea "9/12/25 TMB PROVIDE SERVICE PARTS AND LABOR TO DETERMINE THAT ON POTATOE OVEN I…"
type textarea "x"
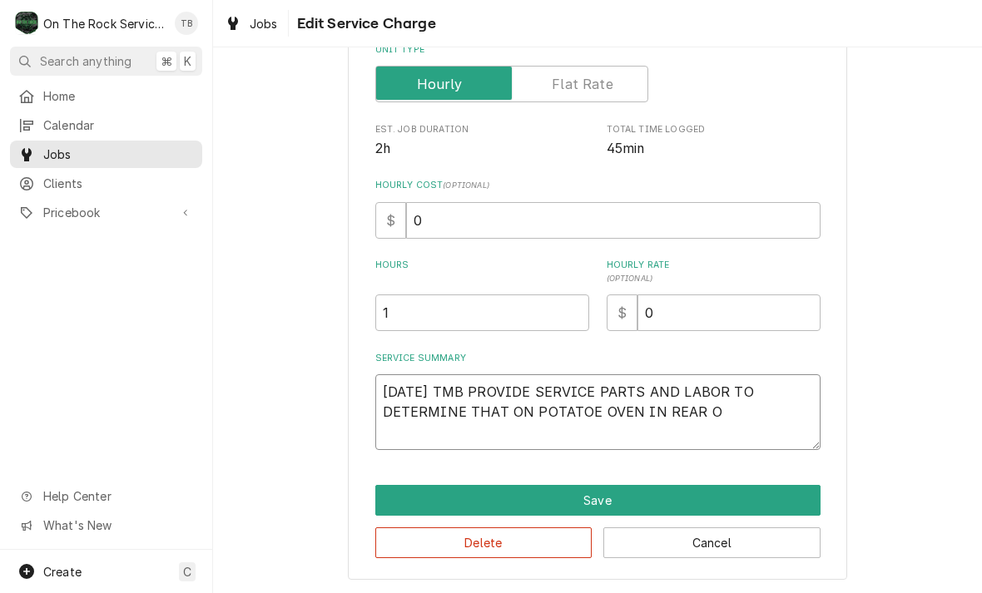
type textarea "9/12/25 TMB PROVIDE SERVICE PARTS AND LABOR TO DETERMINE THAT ON POTATOE OVEN I…"
type textarea "x"
type textarea "9/12/25 TMB PROVIDE SERVICE PARTS AND LABOR TO DETERMINE THAT ON POTATOE OVEN I…"
type textarea "x"
type textarea "9/12/25 TMB PROVIDE SERVICE PARTS AND LABOR TO DETERMINE THAT ON POTATOE OVEN I…"
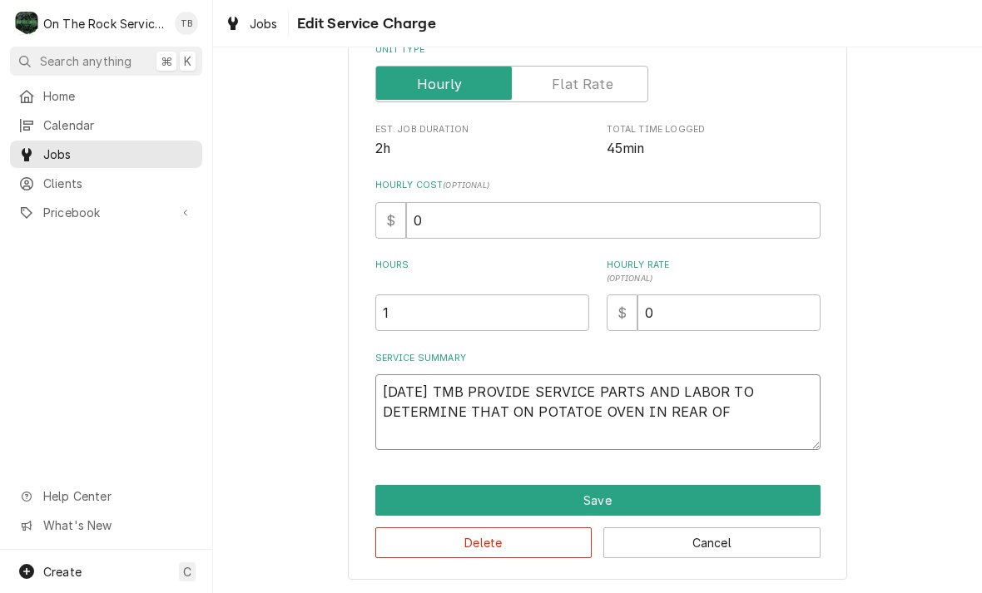
type textarea "x"
type textarea "9/12/25 TMB PROVIDE SERVICE PARTS AND LABOR TO DETERMINE THAT ON POTATOE OVEN I…"
type textarea "x"
type textarea "9/12/25 TMB PROVIDE SERVICE PARTS AND LABOR TO DETERMINE THAT ON POTATOE OVEN I…"
type textarea "x"
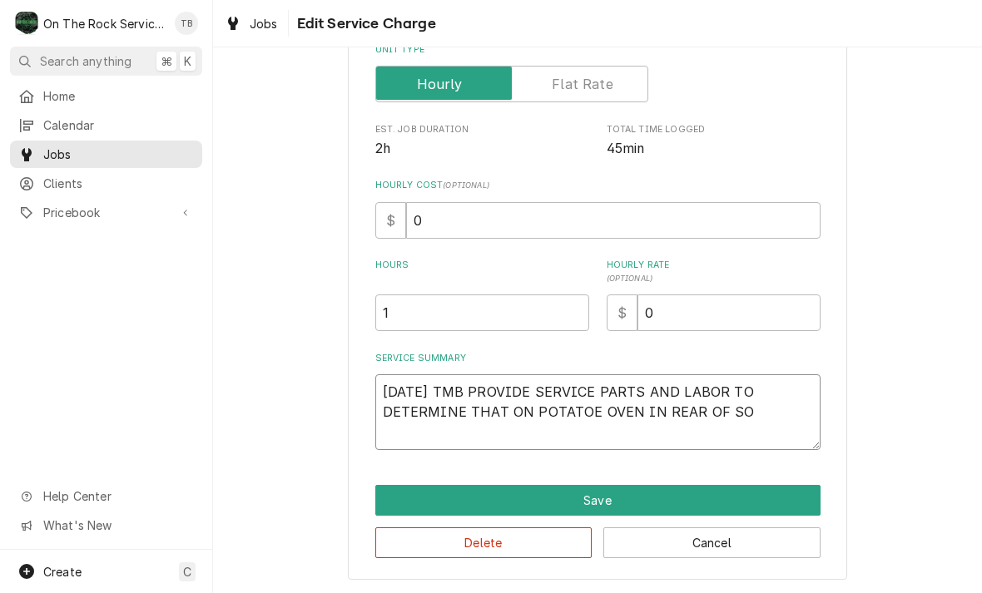
type textarea "9/12/25 TMB PROVIDE SERVICE PARTS AND LABOR TO DETERMINE THAT ON POTATOE OVEN I…"
type textarea "x"
type textarea "9/12/25 TMB PROVIDE SERVICE PARTS AND LABOR TO DETERMINE THAT ON POTATOE OVEN I…"
type textarea "x"
type textarea "9/12/25 TMB PROVIDE SERVICE PARTS AND LABOR TO DETERMINE THAT ON POTATOE OVEN I…"
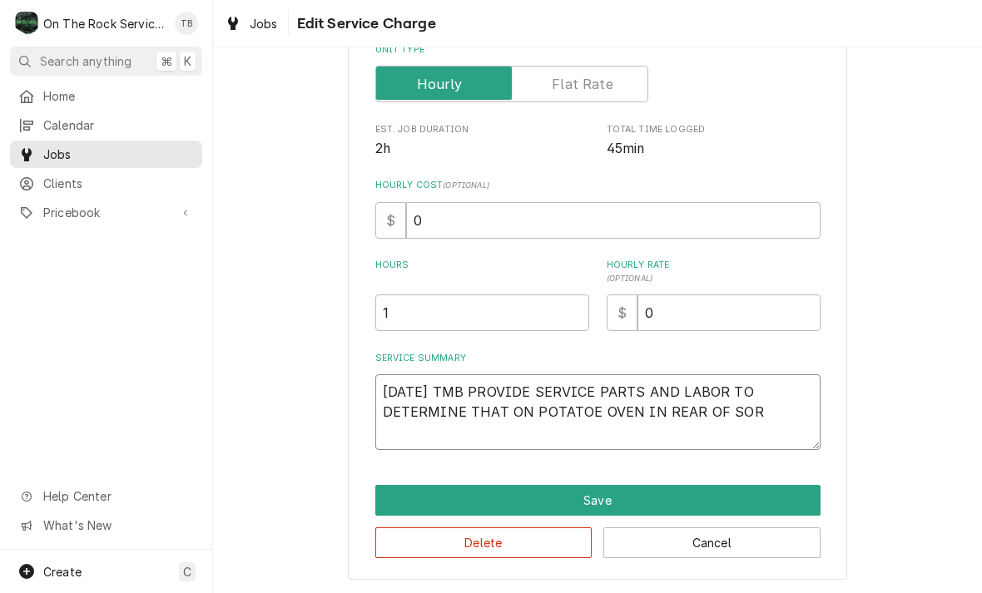
type textarea "x"
type textarea "9/12/25 TMB PROVIDE SERVICE PARTS AND LABOR TO DETERMINE THAT ON POTATOE OVEN I…"
type textarea "x"
type textarea "9/12/25 TMB PROVIDE SERVICE PARTS AND LABOR TO DETERMINE THAT ON POTATOE OVEN I…"
type textarea "x"
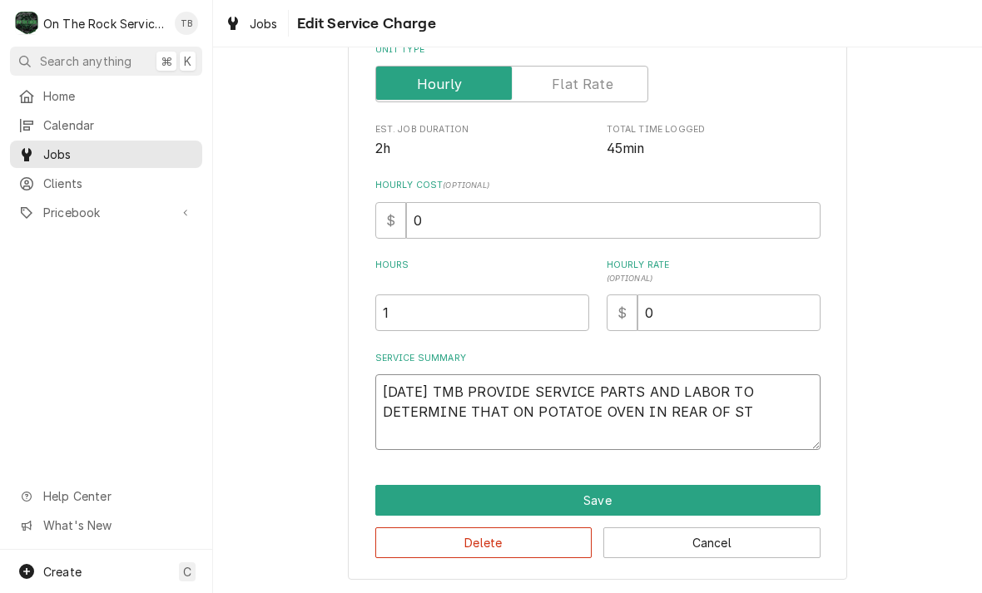
type textarea "9/12/25 TMB PROVIDE SERVICE PARTS AND LABOR TO DETERMINE THAT ON POTATOE OVEN I…"
type textarea "x"
type textarea "9/12/25 TMB PROVIDE SERVICE PARTS AND LABOR TO DETERMINE THAT ON POTATOE OVEN I…"
type textarea "x"
type textarea "9/12/25 TMB PROVIDE SERVICE PARTS AND LABOR TO DETERMINE THAT ON POTATOE OVEN I…"
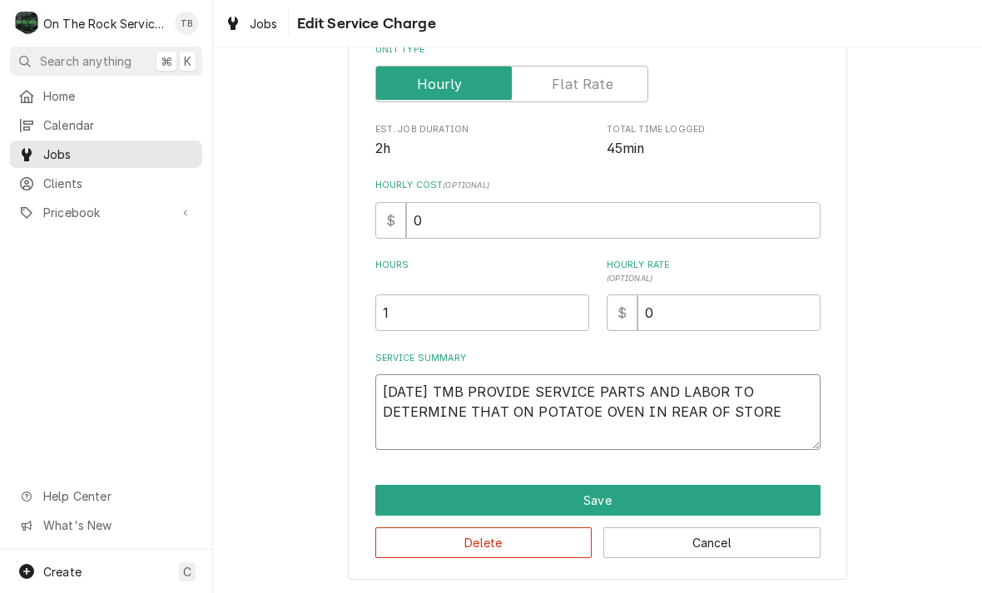
type textarea "x"
type textarea "9/12/25 TMB PROVIDE SERVICE PARTS AND LABOR TO DETERMINE THAT ON POTATOE OVEN I…"
type textarea "x"
type textarea "9/12/25 TMB PROVIDE SERVICE PARTS AND LABOR TO DETERMINE THAT ON POTATOE OVEN I…"
type textarea "x"
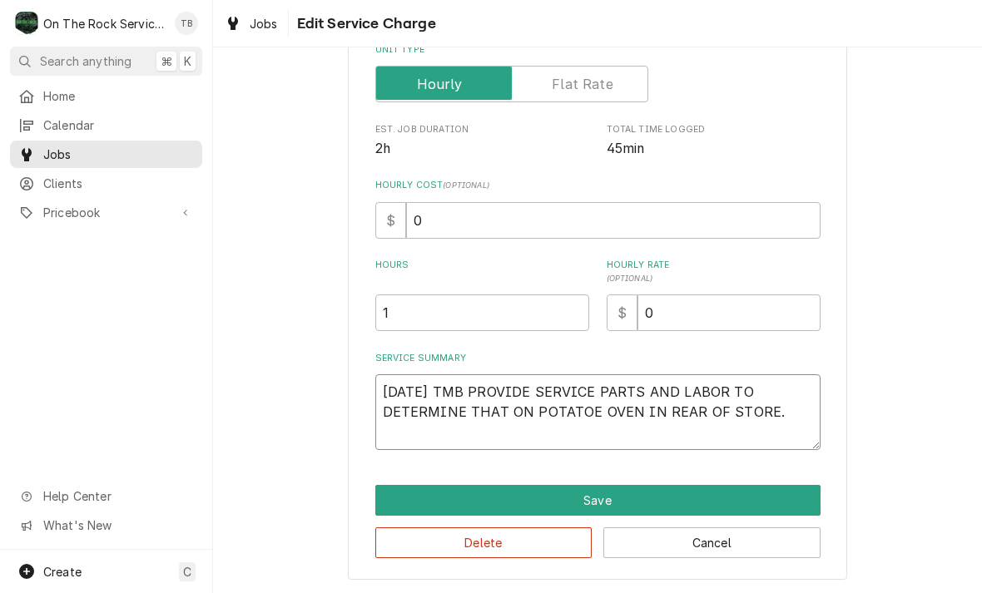
type textarea "9/12/25 TMB PROVIDE SERVICE PARTS AND LABOR TO DETERMINE THAT ON POTATOE OVEN I…"
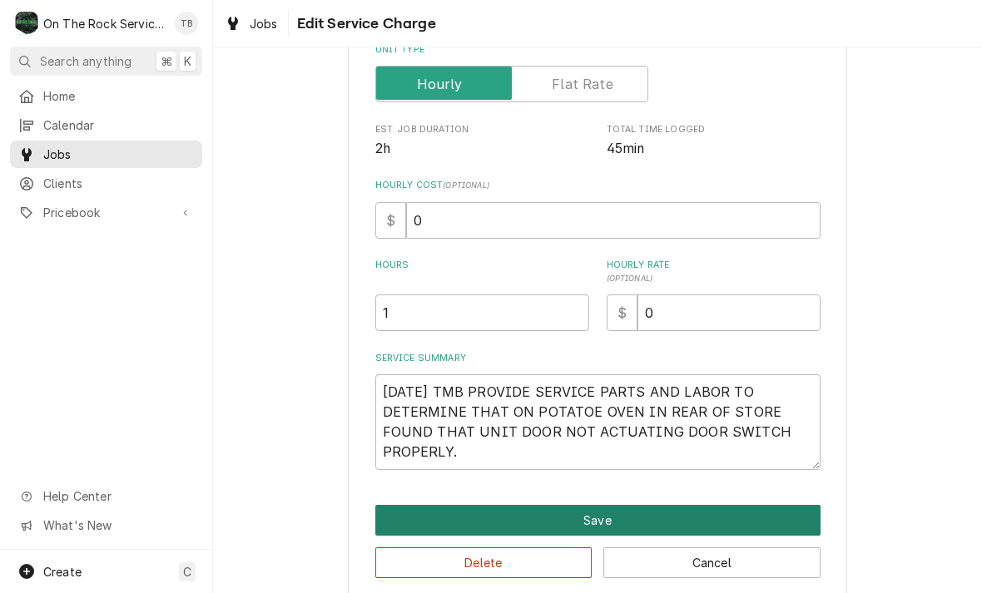
click at [601, 514] on button "Save" at bounding box center [597, 520] width 445 height 31
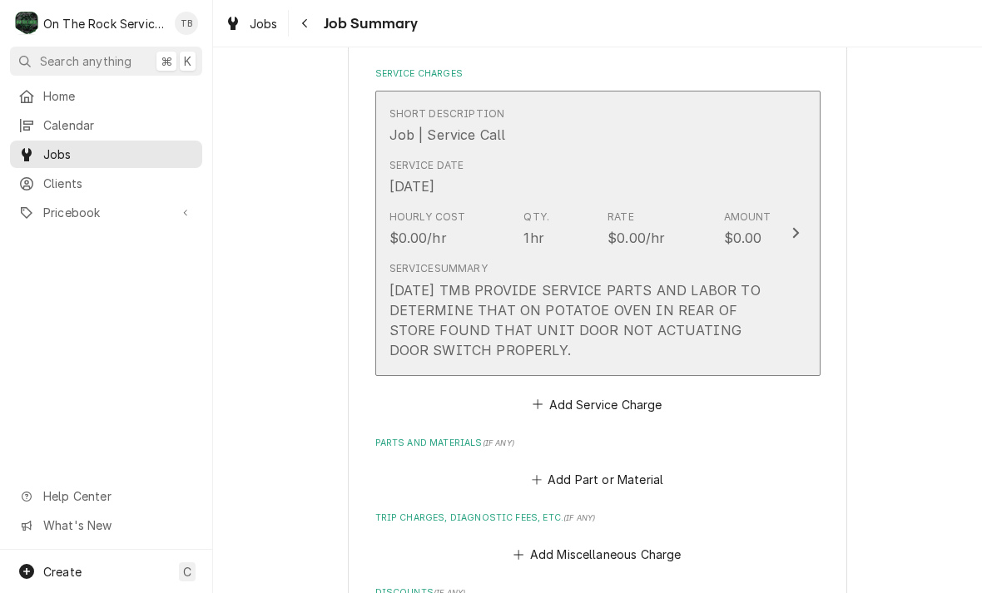
click at [590, 352] on div "9/12/25 TMB PROVIDE SERVICE PARTS AND LABOR TO DETERMINE THAT ON POTATOE OVEN I…" at bounding box center [580, 320] width 382 height 80
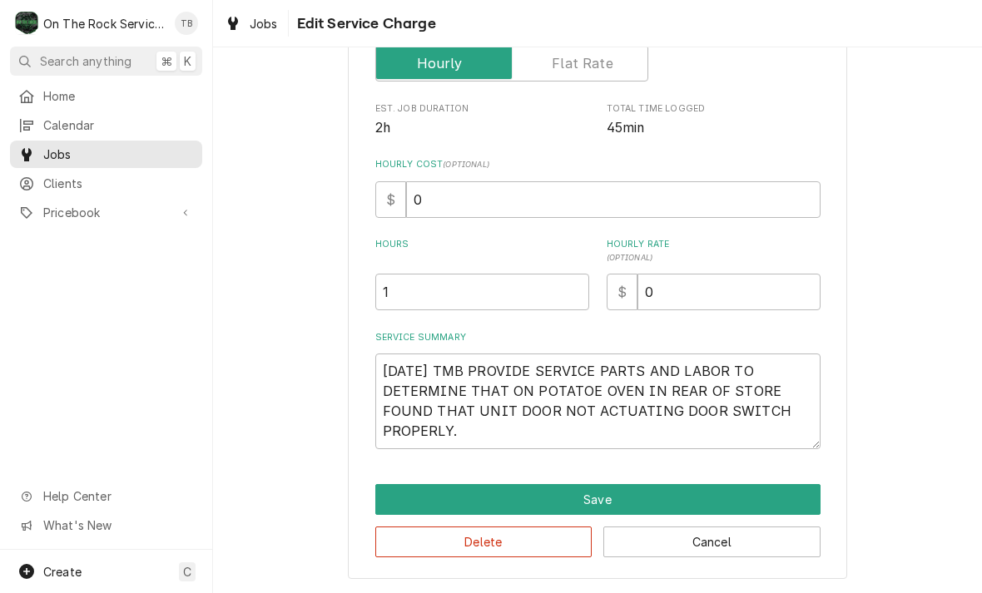
scroll to position [273, 0]
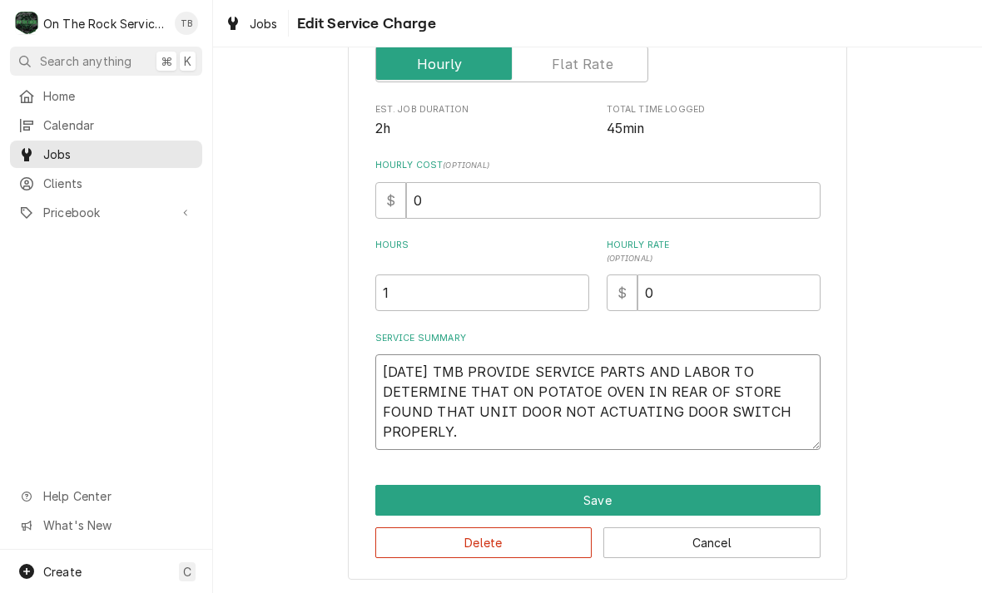
click at [494, 436] on textarea "9/12/25 TMB PROVIDE SERVICE PARTS AND LABOR TO DETERMINE THAT ON POTATOE OVEN I…" at bounding box center [597, 403] width 445 height 96
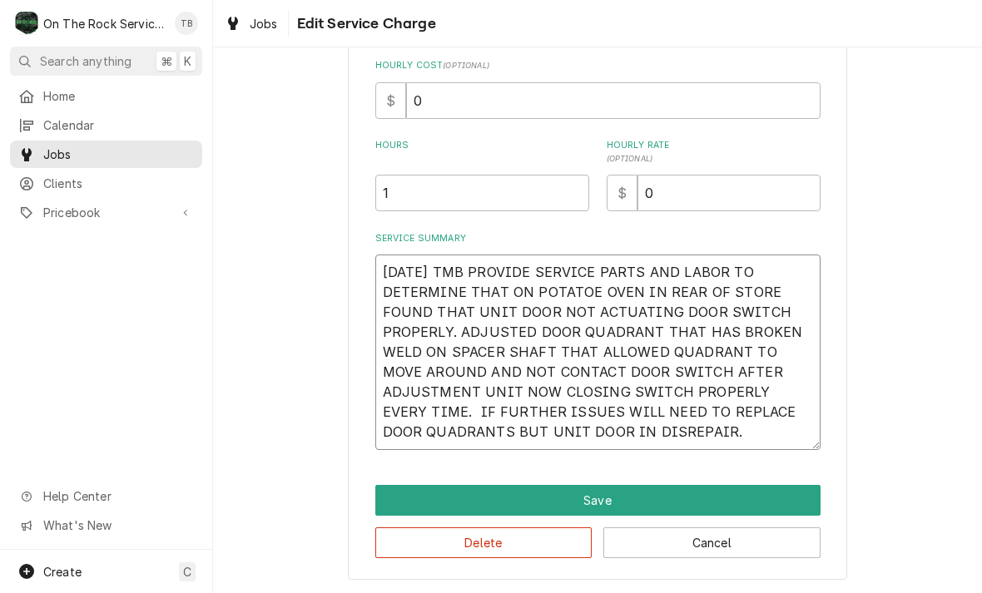
scroll to position [373, 0]
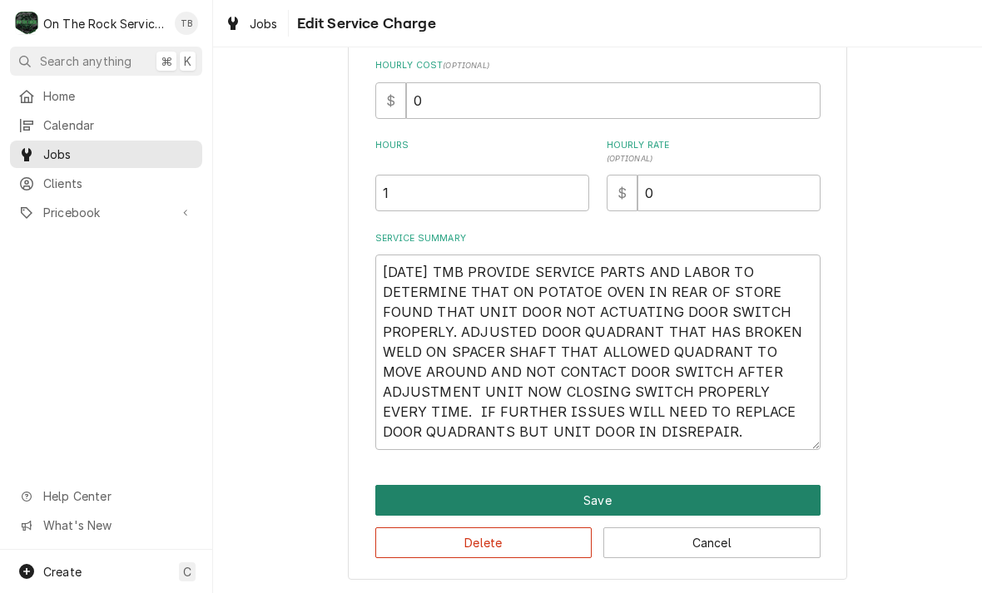
click at [593, 500] on button "Save" at bounding box center [597, 500] width 445 height 31
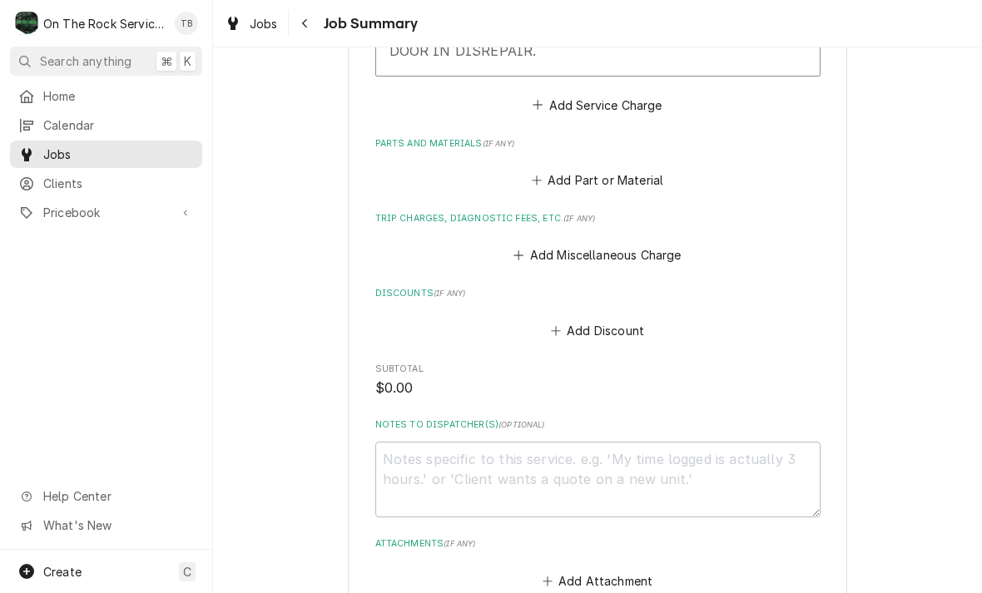
scroll to position [826, 0]
click at [599, 243] on button "Add Miscellaneous Charge" at bounding box center [597, 254] width 173 height 23
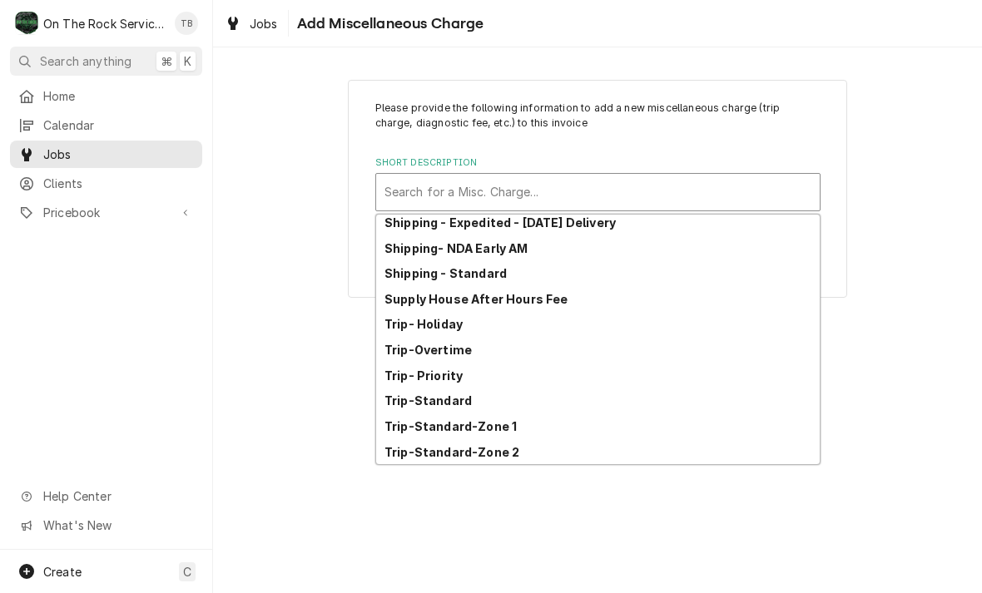
scroll to position [285, 0]
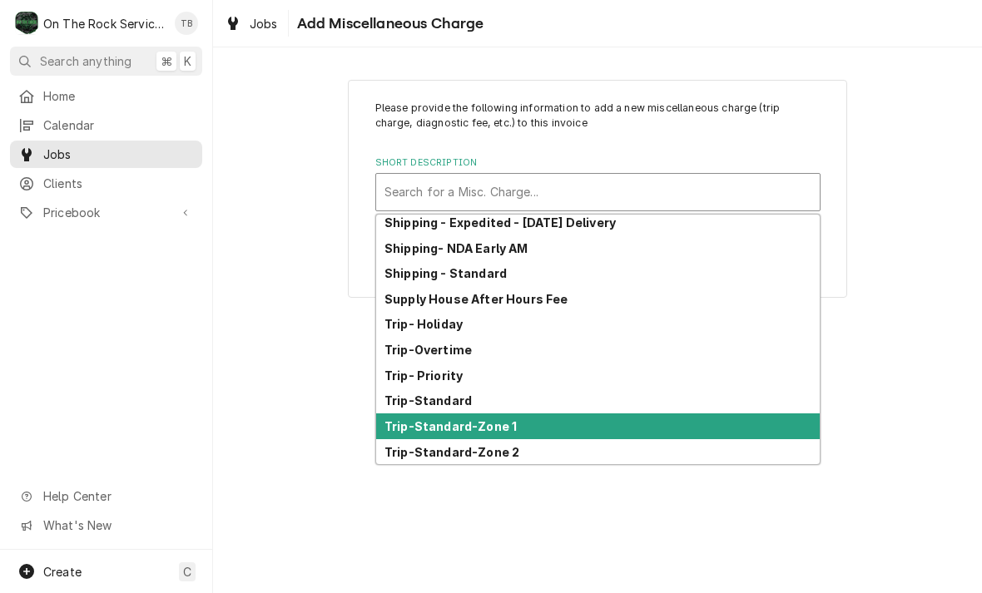
click at [505, 431] on strong "Trip-Standard-Zone 1" at bounding box center [450, 426] width 132 height 14
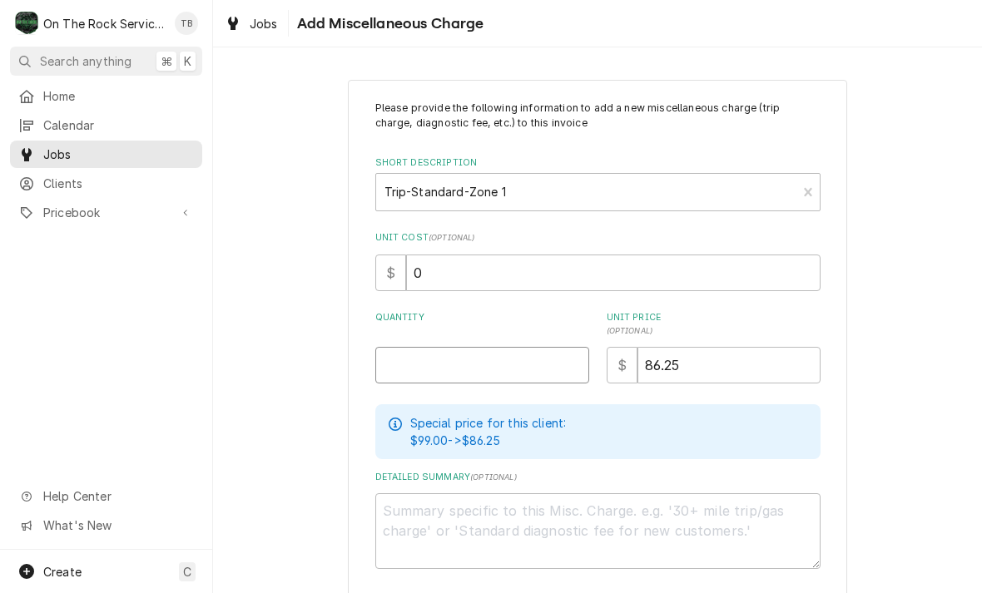
click at [382, 367] on input "Quantity" at bounding box center [482, 365] width 214 height 37
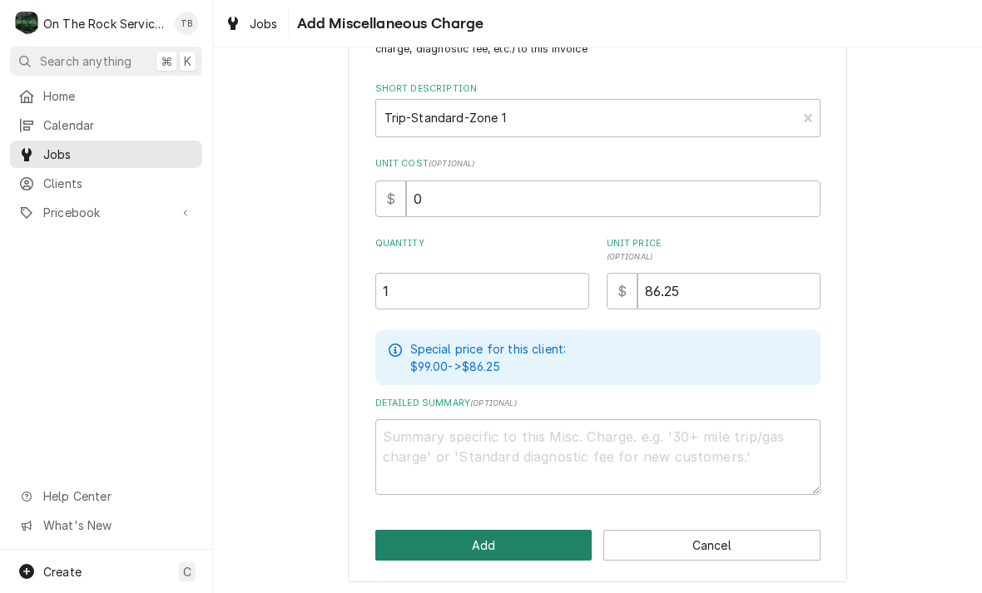
click at [458, 544] on button "Add" at bounding box center [483, 545] width 217 height 31
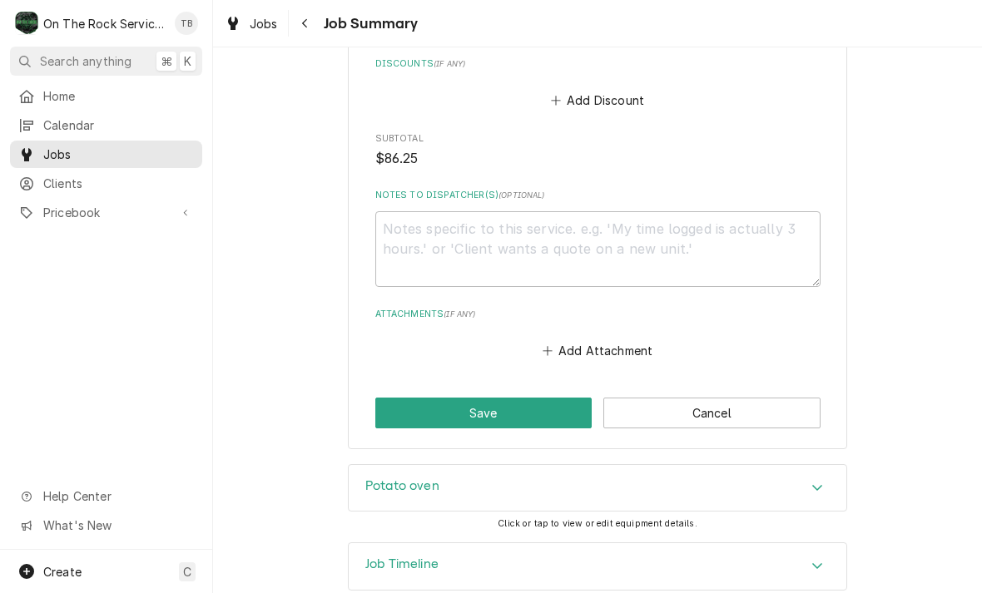
scroll to position [1183, 0]
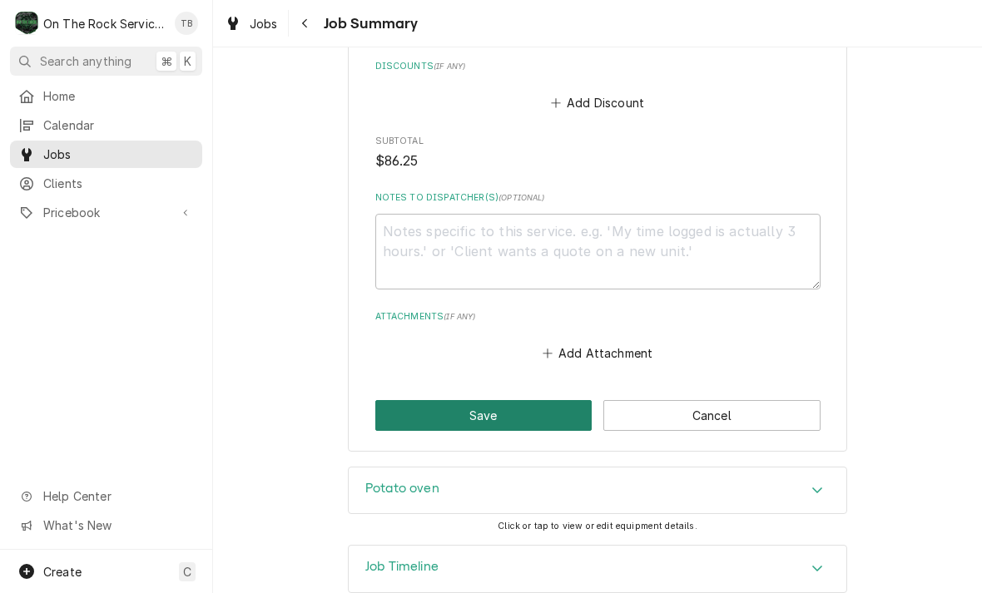
click at [499, 400] on button "Save" at bounding box center [483, 415] width 217 height 31
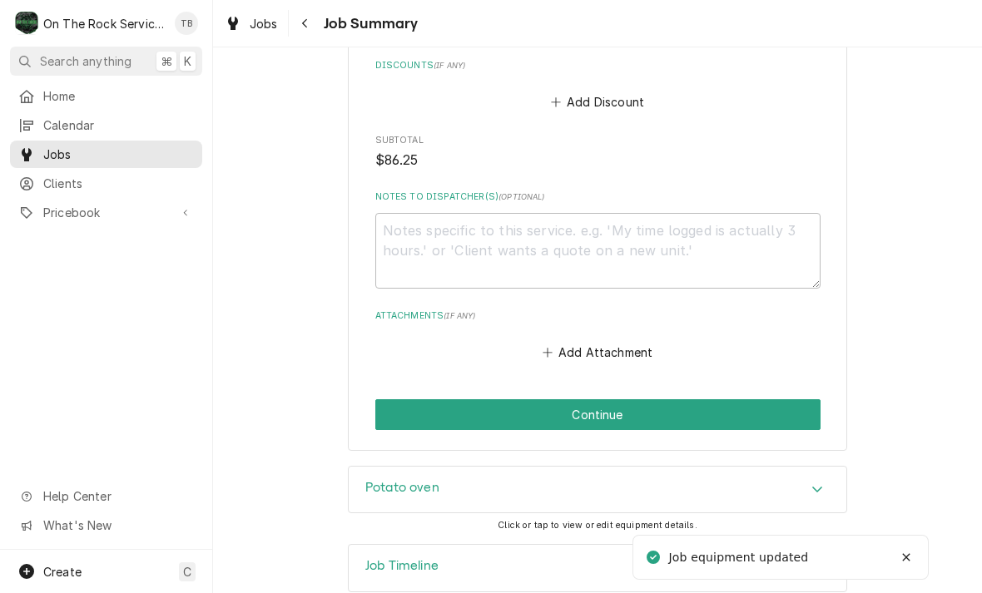
scroll to position [1183, 0]
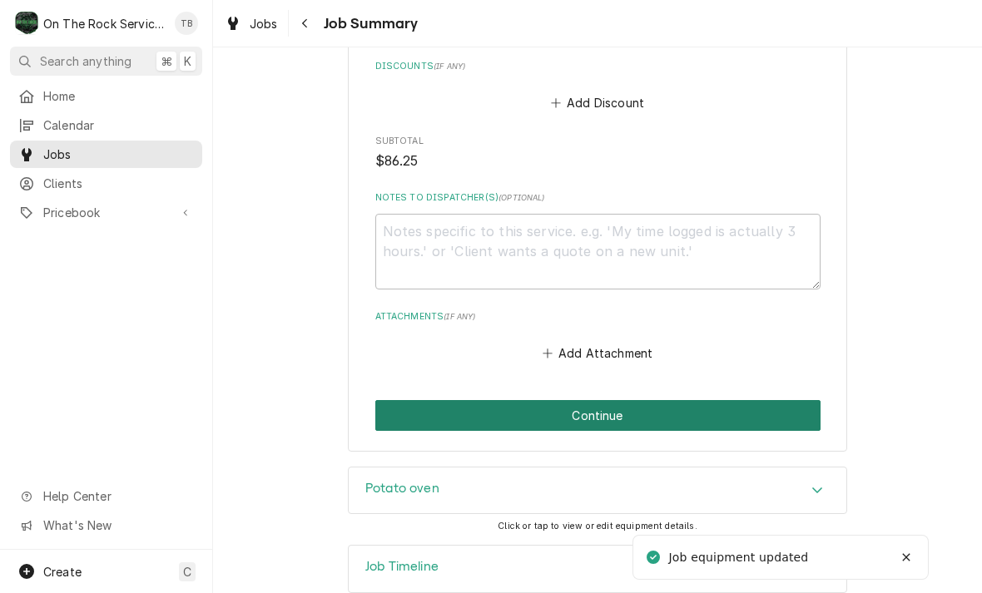
click at [753, 400] on button "Continue" at bounding box center [597, 415] width 445 height 31
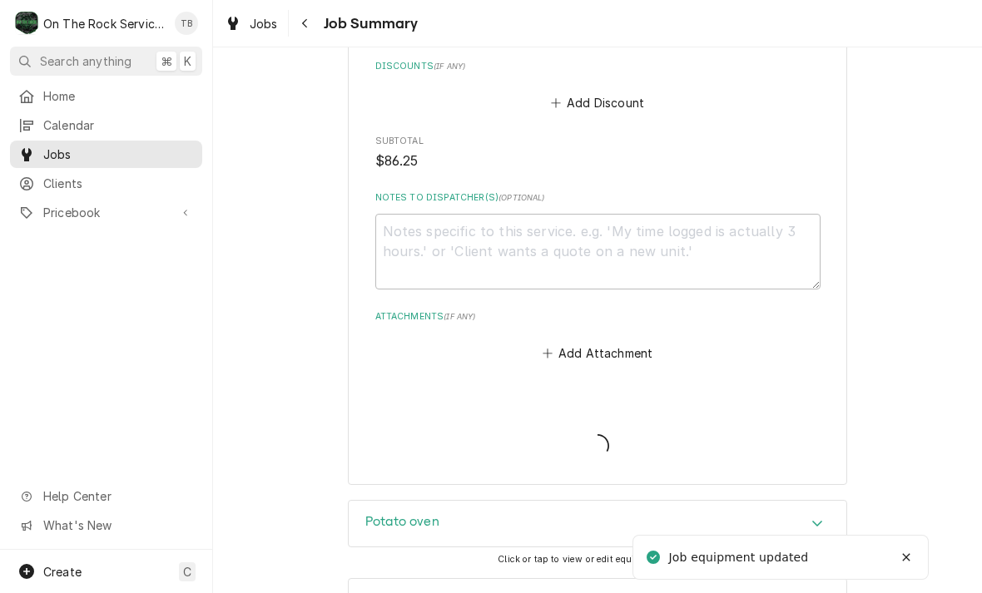
type textarea "x"
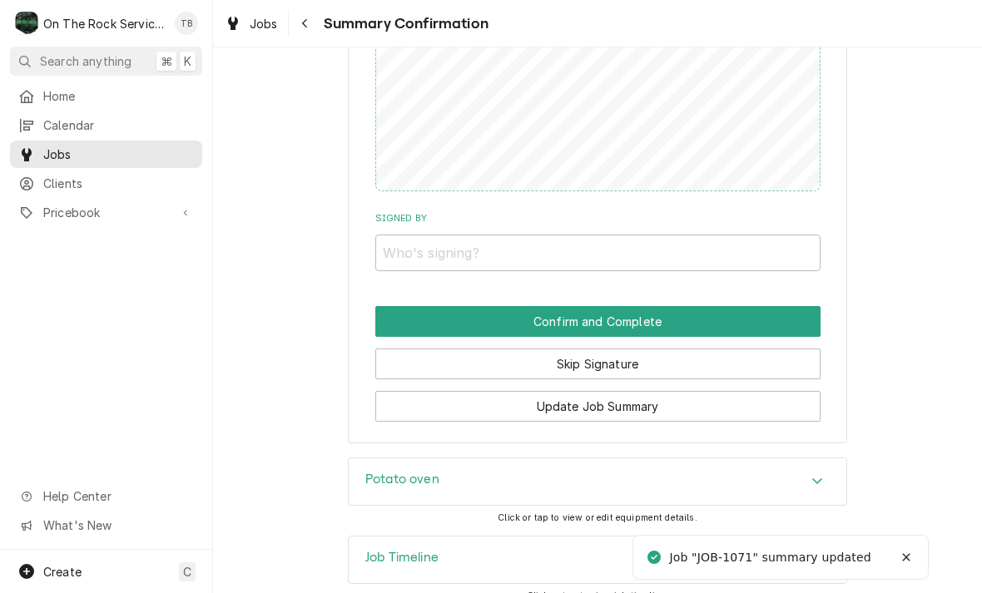
scroll to position [1146, 0]
click at [700, 248] on input "Signed By" at bounding box center [597, 253] width 445 height 37
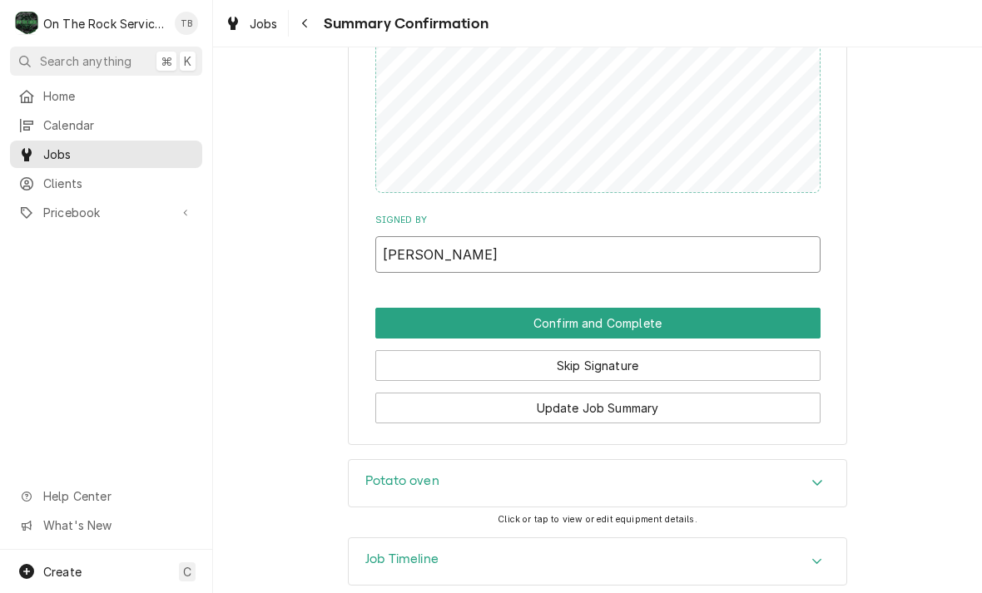
scroll to position [1149, 0]
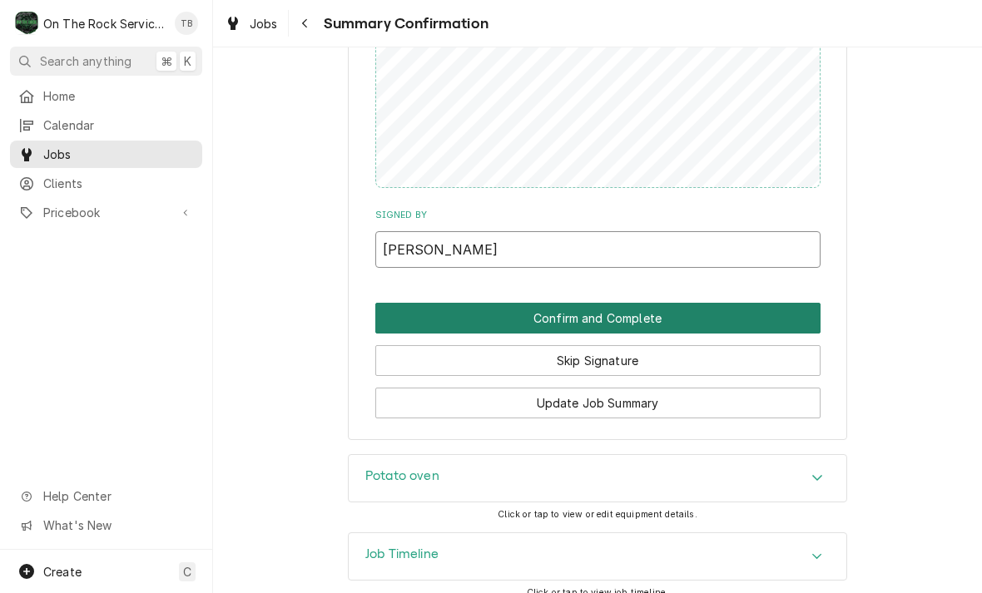
type input "JESS"
click at [646, 303] on button "Confirm and Complete" at bounding box center [597, 318] width 445 height 31
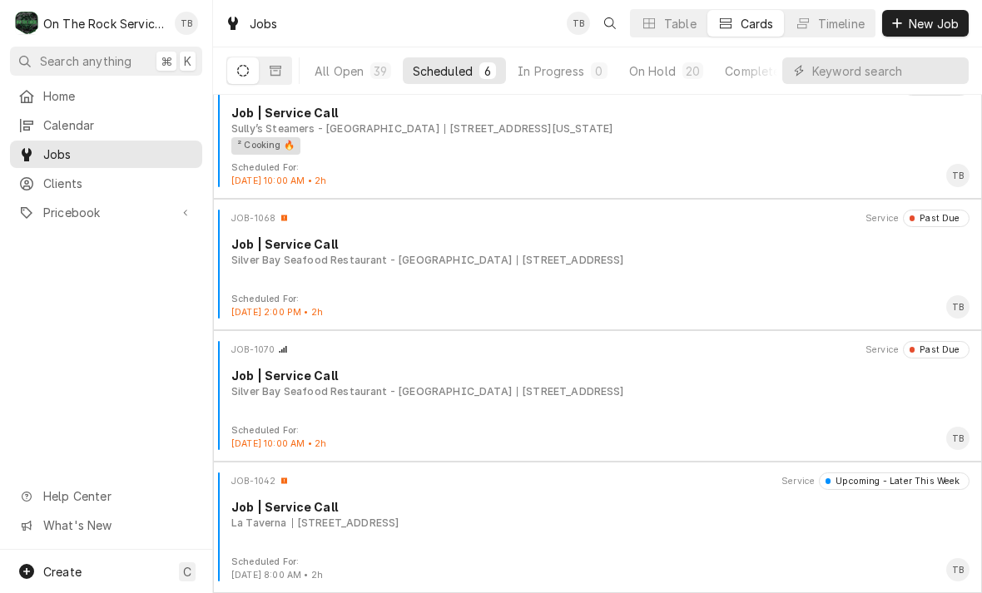
scroll to position [290, 0]
click at [624, 265] on div "[STREET_ADDRESS]" at bounding box center [570, 260] width 107 height 15
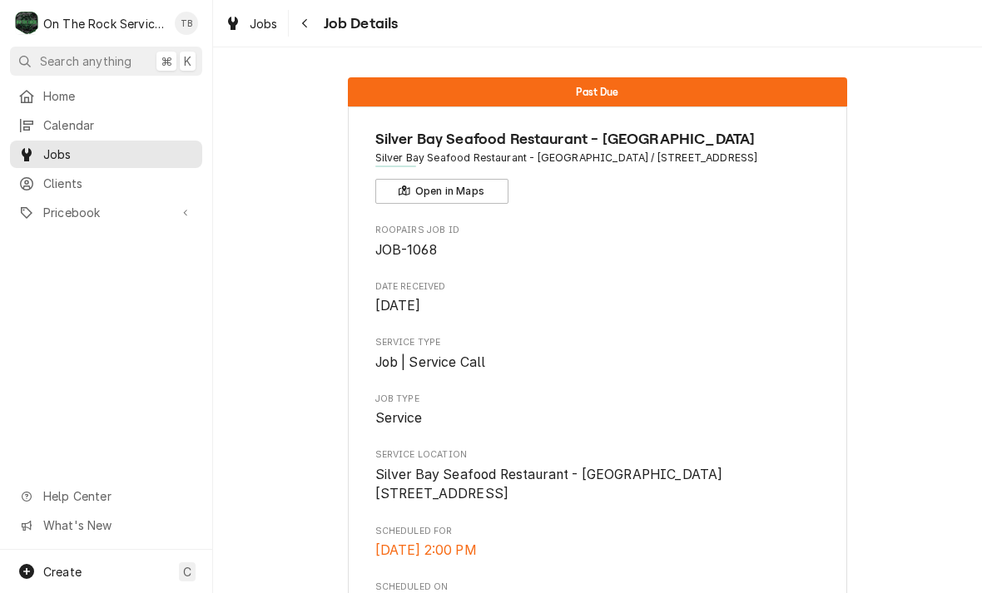
scroll to position [-2, 0]
click at [304, 23] on icon "Navigate back" at bounding box center [304, 23] width 5 height 9
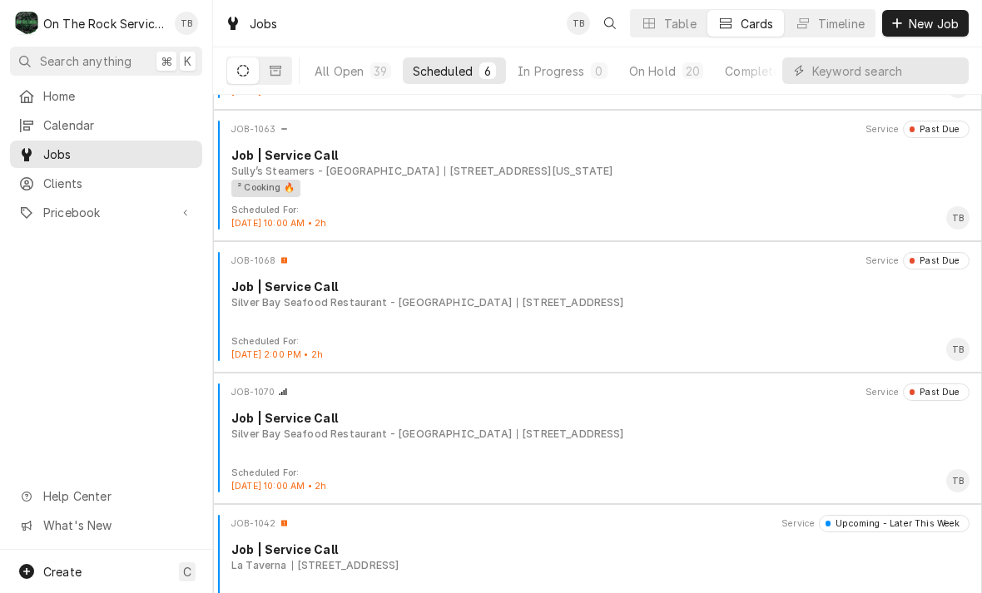
scroll to position [250, 0]
click at [517, 431] on div "[STREET_ADDRESS]" at bounding box center [570, 432] width 107 height 15
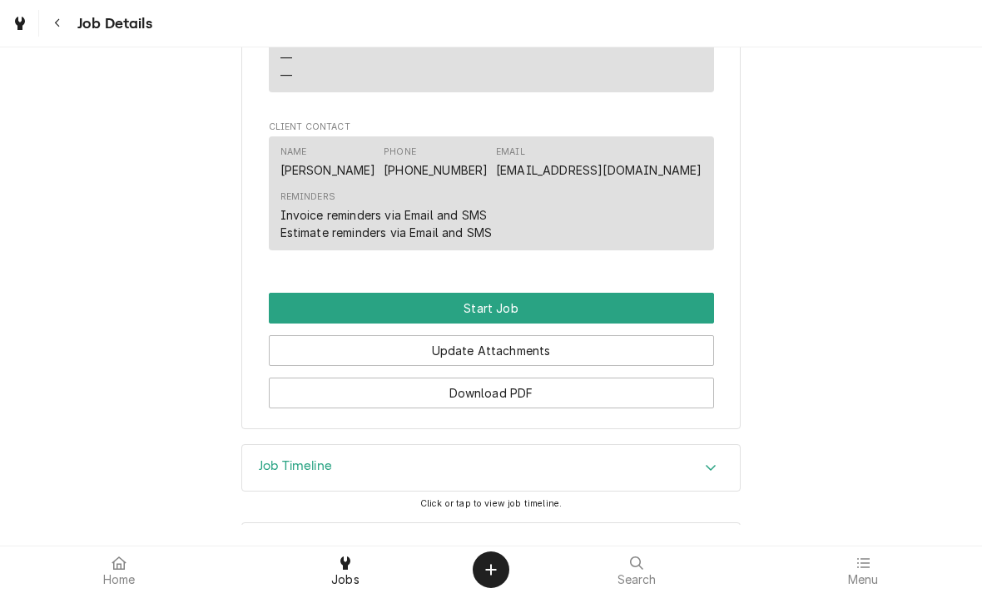
scroll to position [919, 0]
